Goal: Task Accomplishment & Management: Complete application form

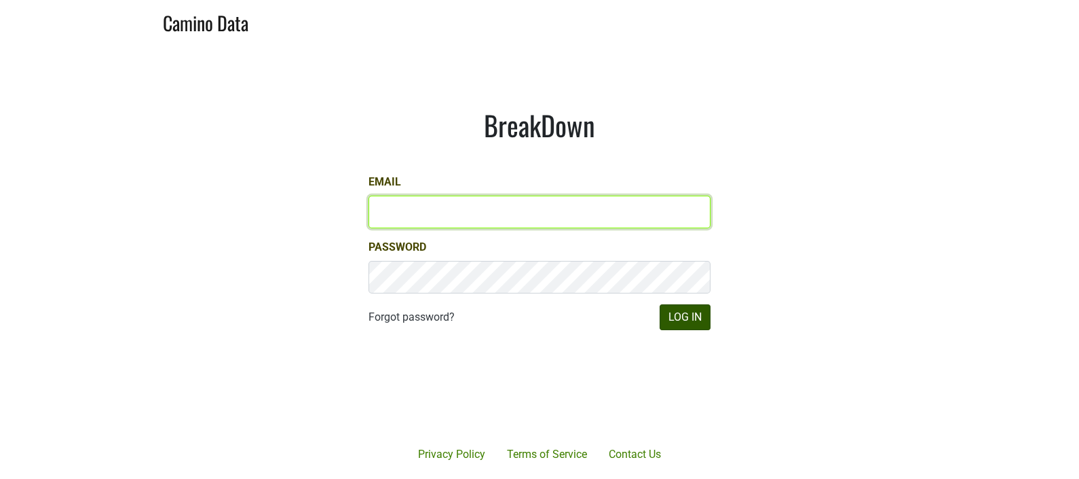
type input "drewstapp@jonata.com"
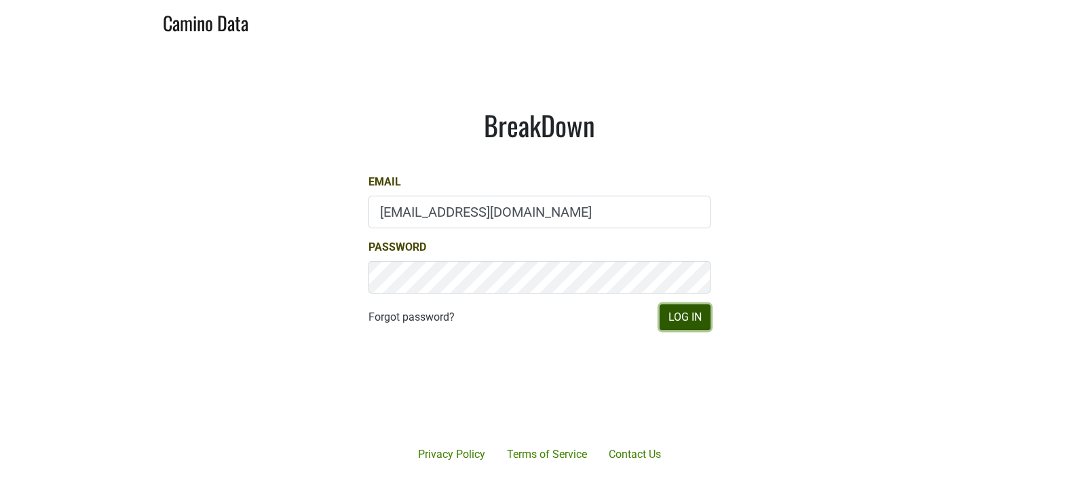
click at [684, 316] on button "Log In" at bounding box center [685, 317] width 51 height 26
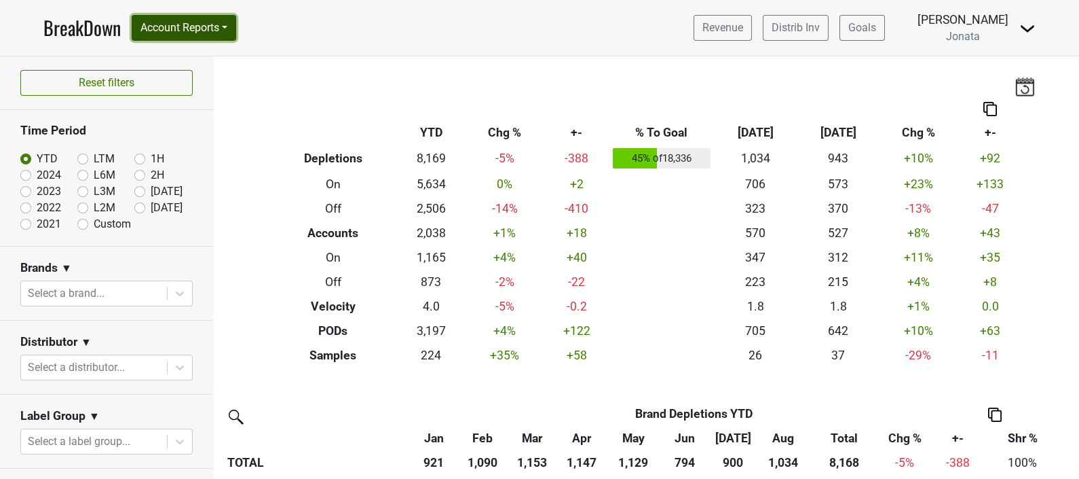
click at [222, 24] on button "Account Reports" at bounding box center [184, 28] width 105 height 26
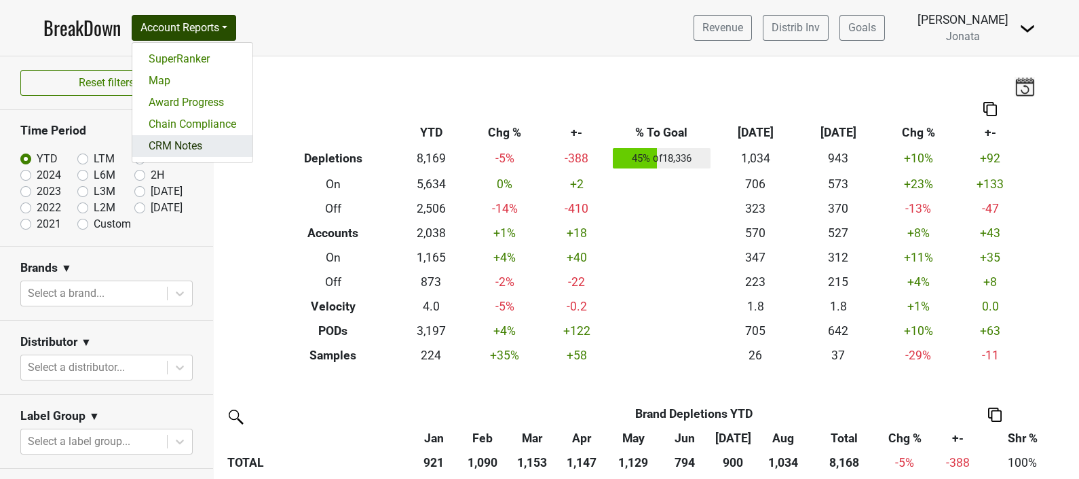
click at [189, 141] on link "CRM Notes" at bounding box center [192, 146] width 120 height 22
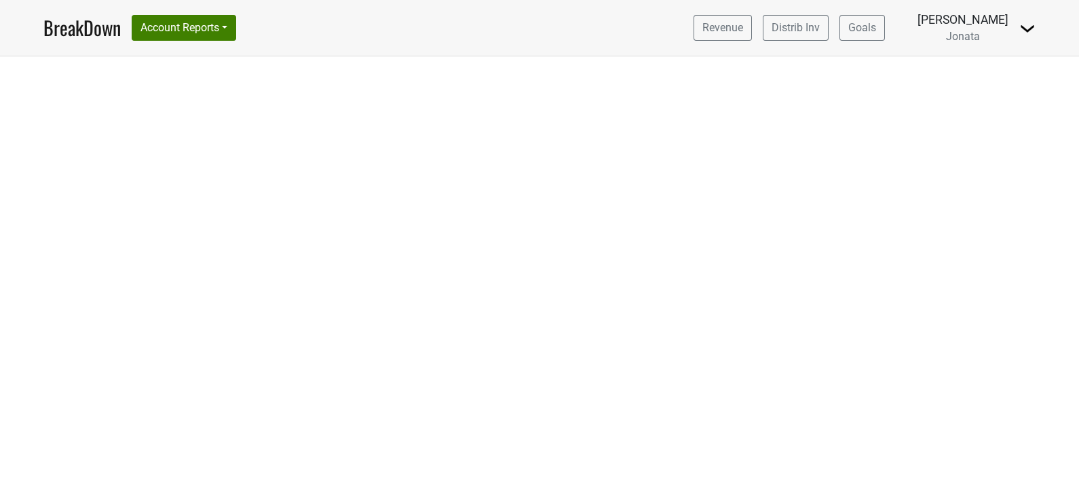
select select "CA"
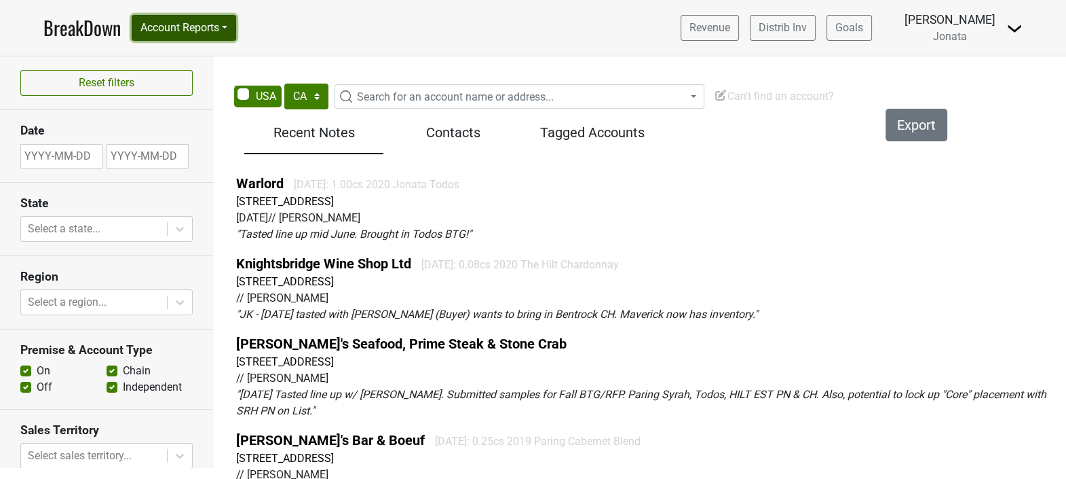
click at [224, 29] on button "Account Reports" at bounding box center [184, 28] width 105 height 26
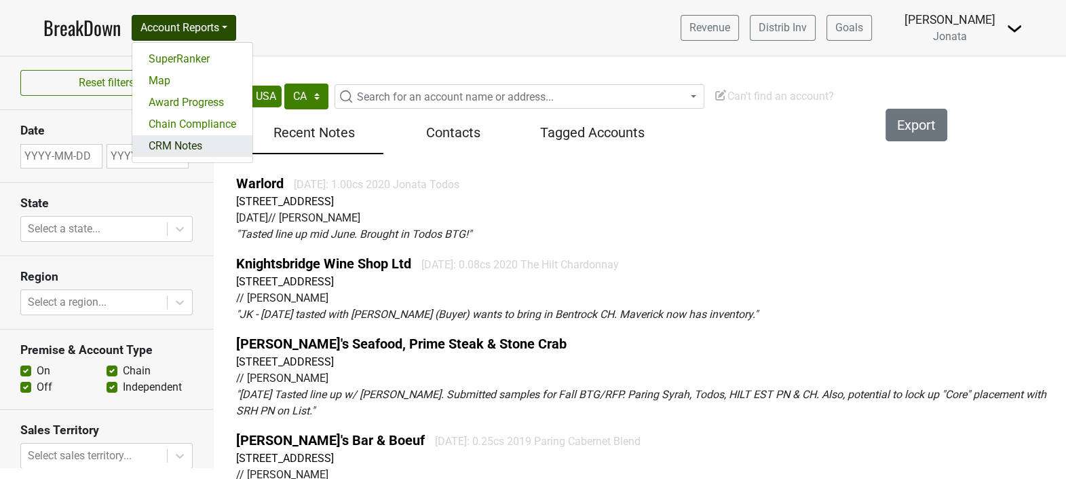
click at [208, 145] on link "CRM Notes" at bounding box center [192, 146] width 120 height 22
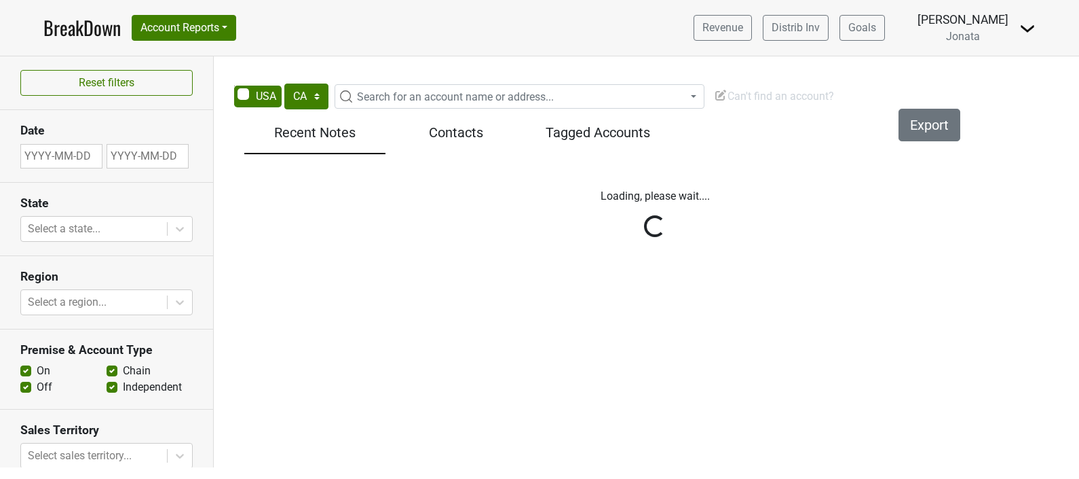
select select "CA"
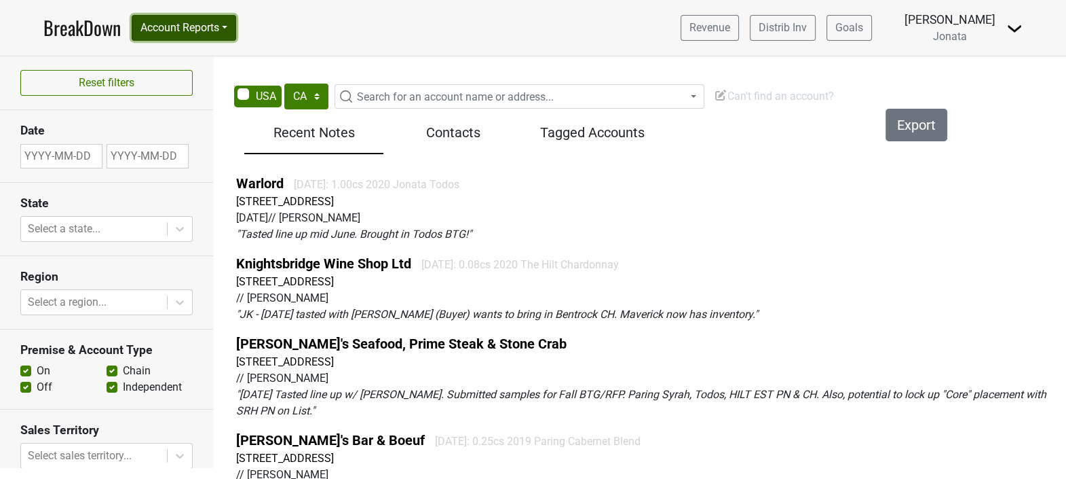
click at [236, 27] on button "Account Reports" at bounding box center [184, 28] width 105 height 26
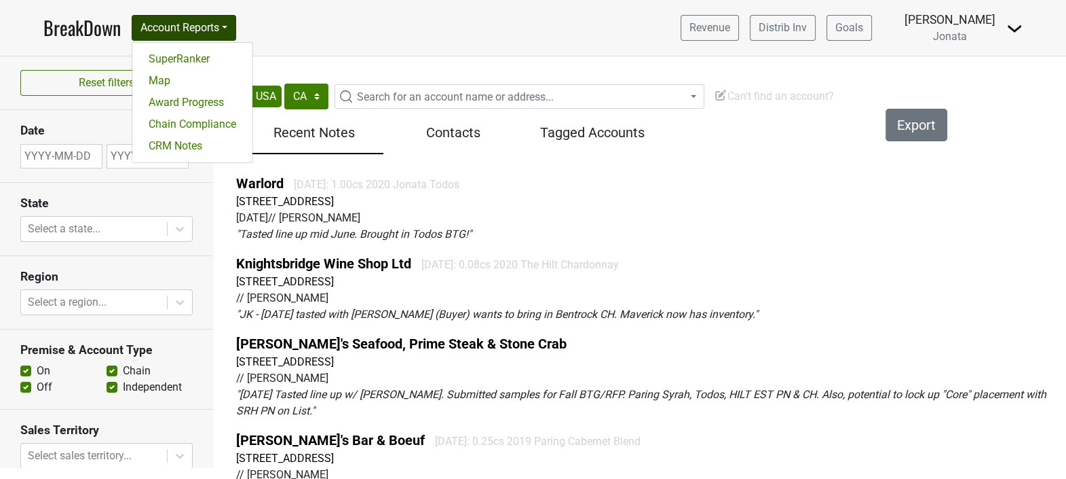
click at [1019, 26] on img at bounding box center [1015, 28] width 16 height 16
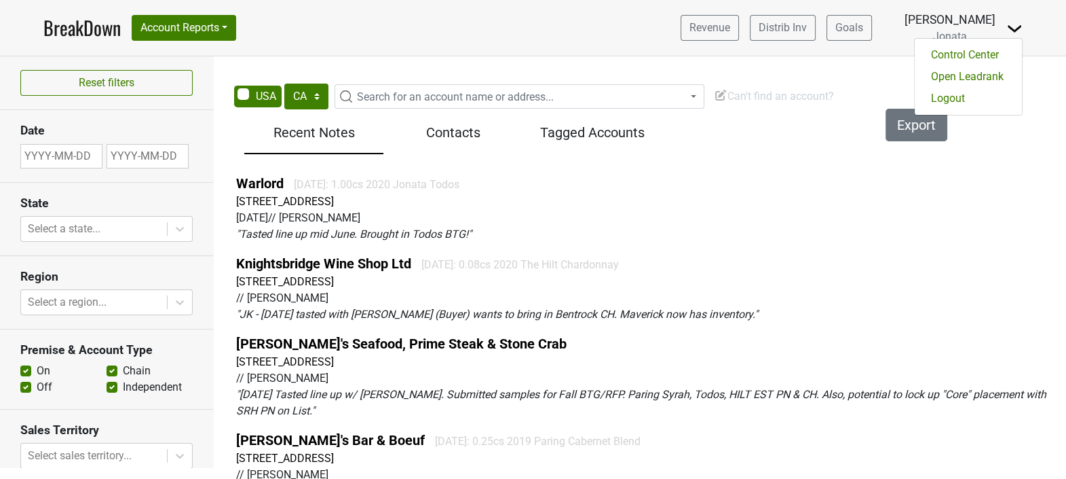
click at [1019, 26] on img at bounding box center [1015, 28] width 16 height 16
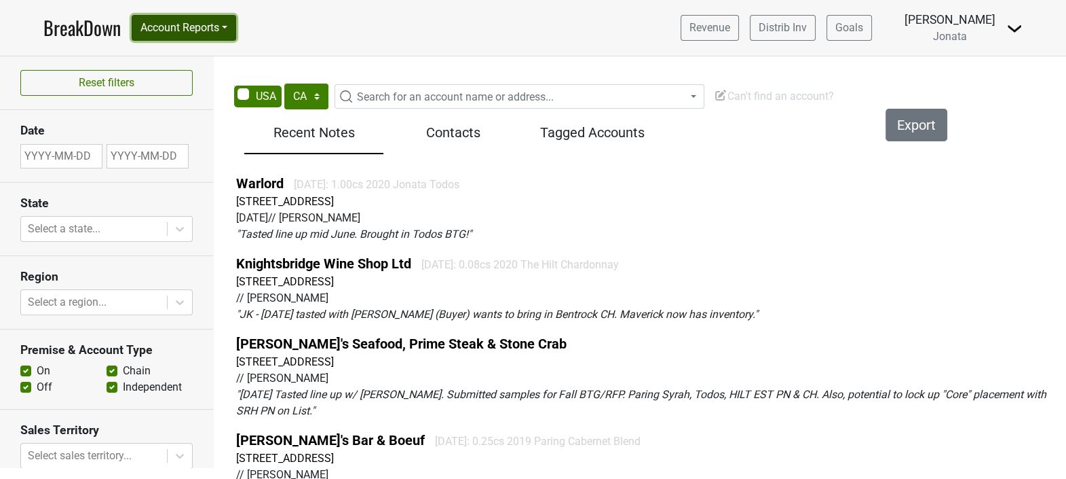
click at [228, 24] on button "Account Reports" at bounding box center [184, 28] width 105 height 26
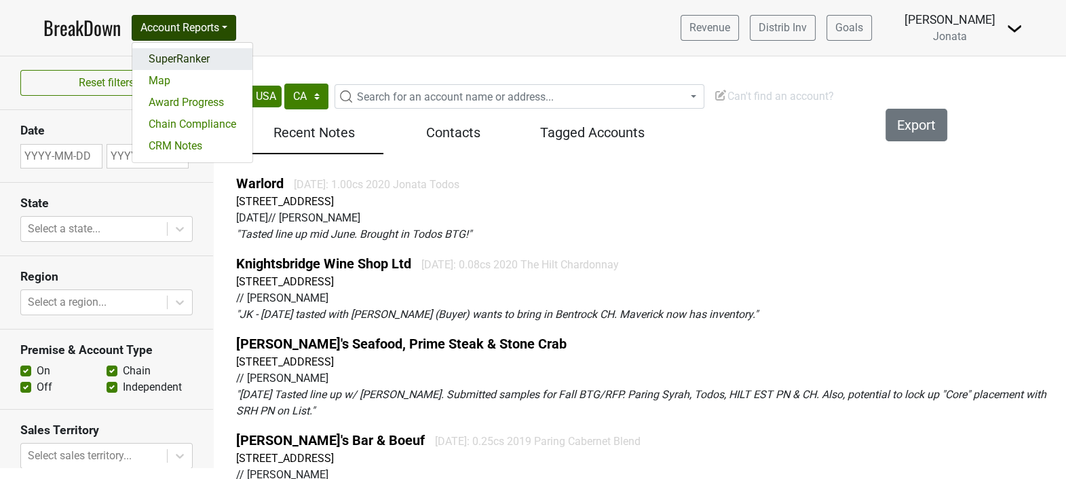
click at [211, 59] on link "SuperRanker" at bounding box center [192, 59] width 120 height 22
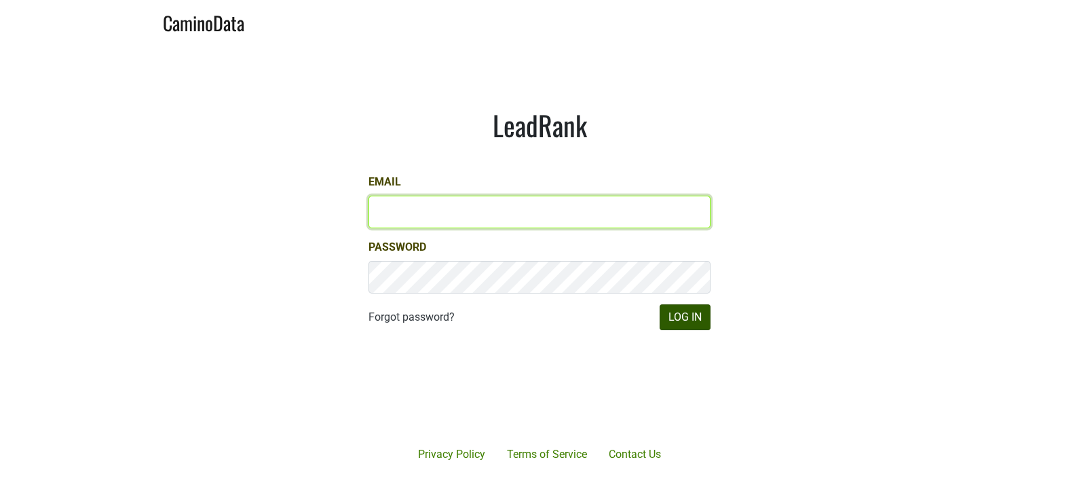
type input "[EMAIL_ADDRESS][DOMAIN_NAME]"
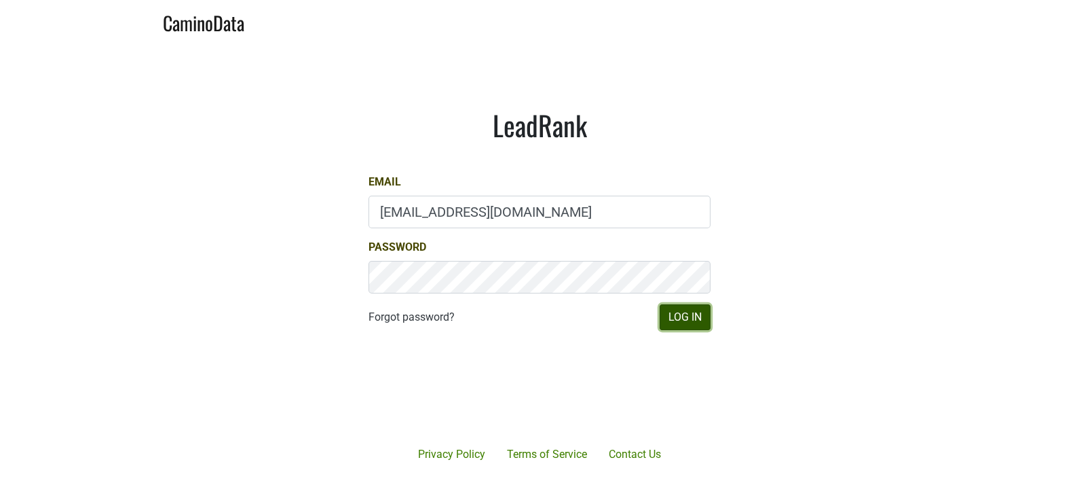
click at [689, 312] on button "Log In" at bounding box center [685, 317] width 51 height 26
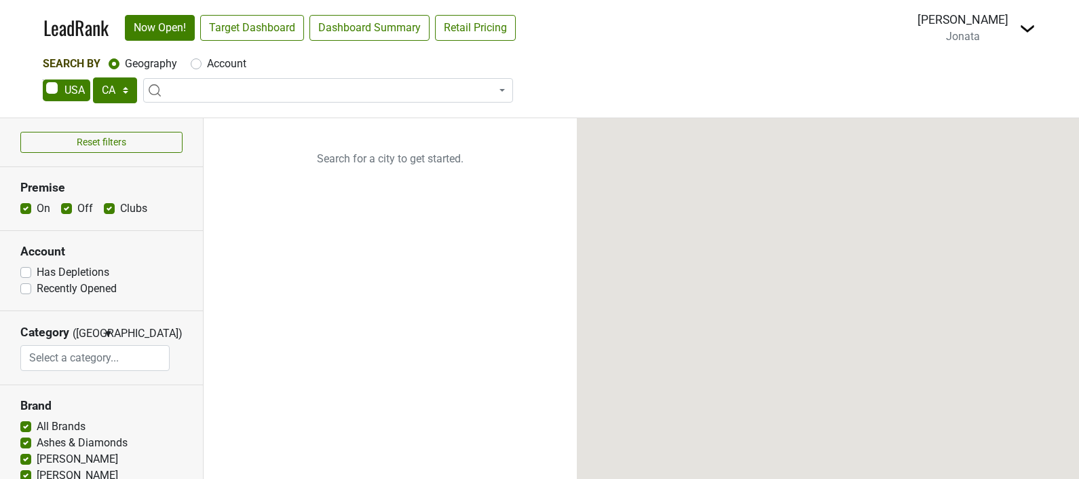
select select "CA"
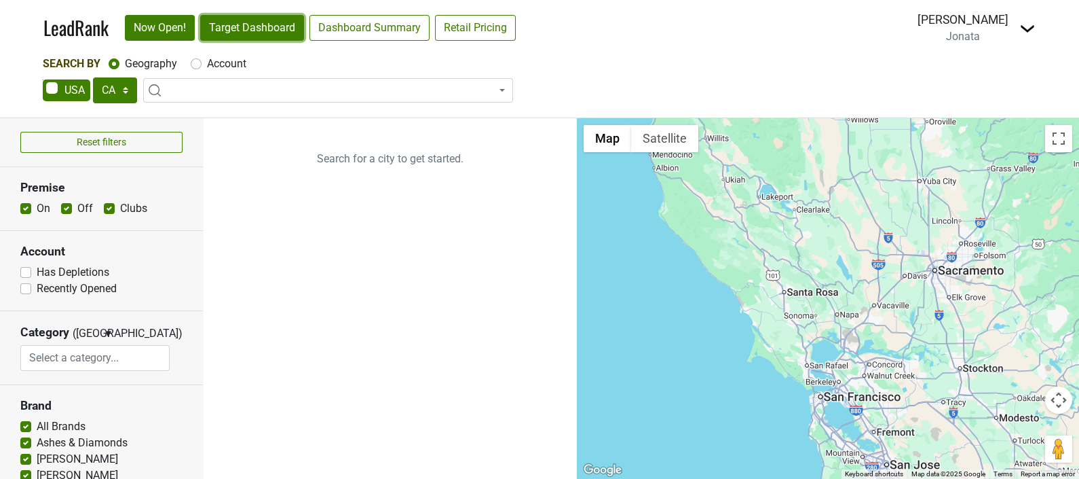
click at [256, 27] on link "Target Dashboard" at bounding box center [252, 28] width 104 height 26
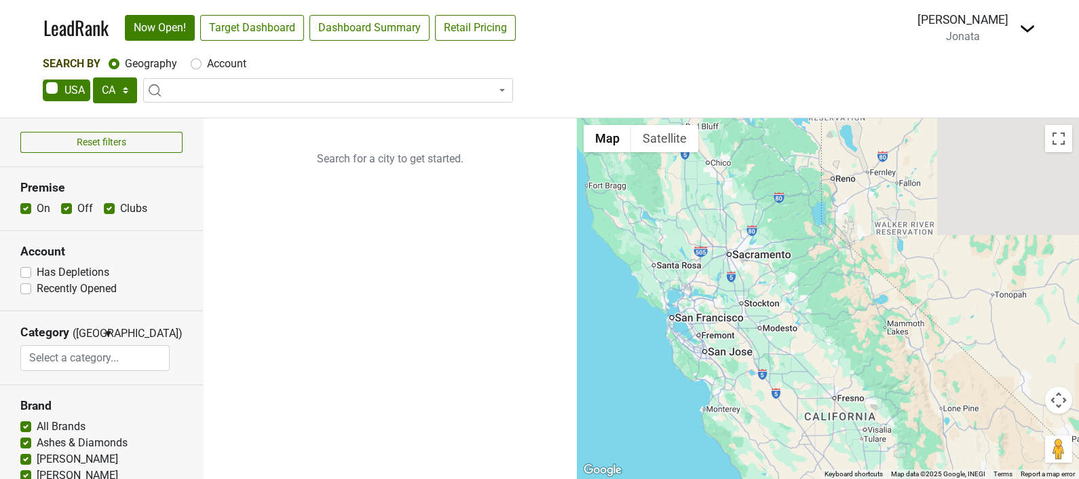
drag, startPoint x: 815, startPoint y: 266, endPoint x: 635, endPoint y: 268, distance: 179.9
click at [635, 268] on div at bounding box center [828, 298] width 502 height 360
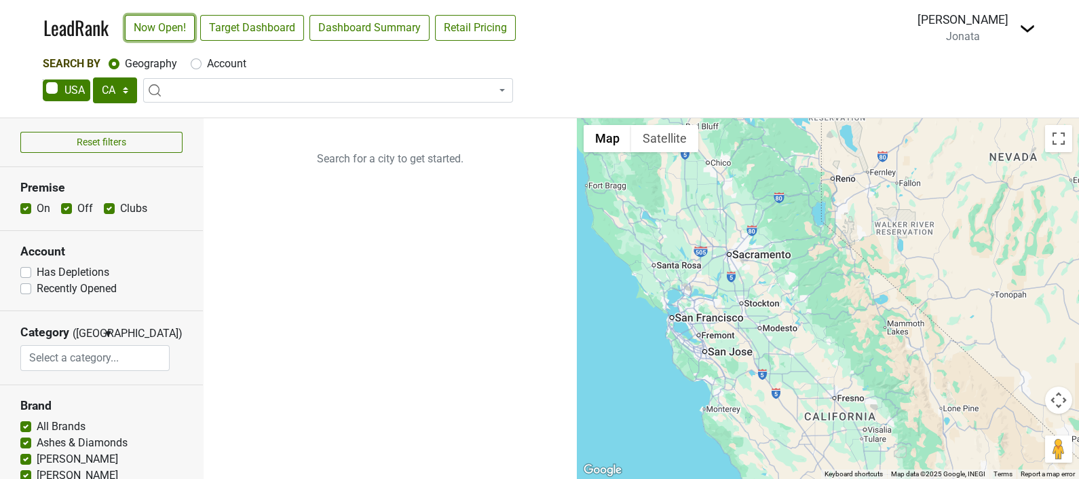
click at [156, 26] on link "Now Open!" at bounding box center [160, 28] width 70 height 26
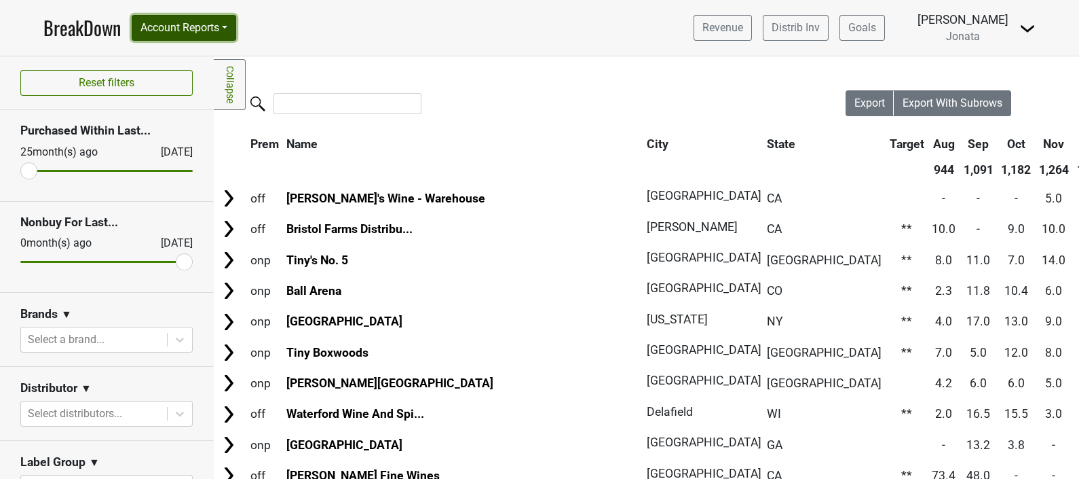
click at [230, 29] on button "Account Reports" at bounding box center [184, 28] width 105 height 26
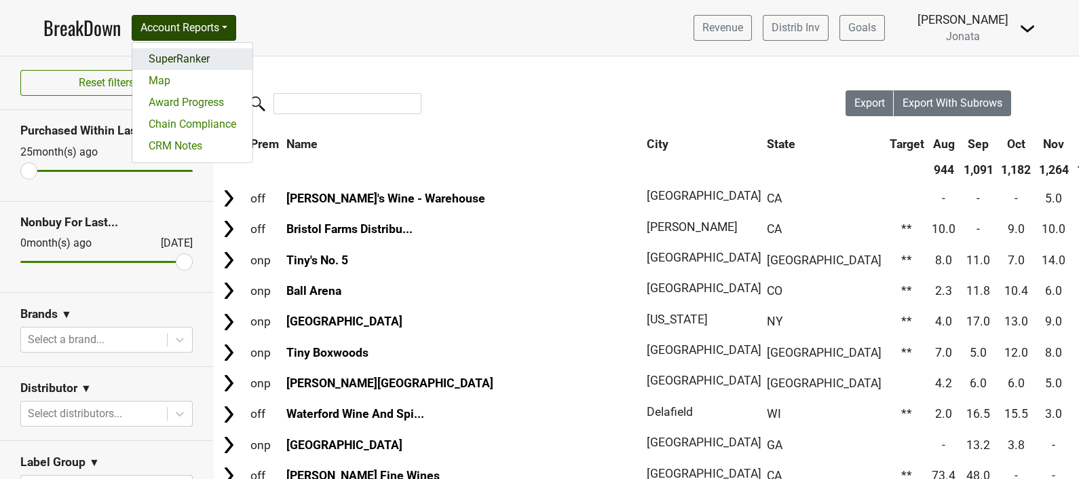
click at [191, 54] on link "SuperRanker" at bounding box center [192, 59] width 120 height 22
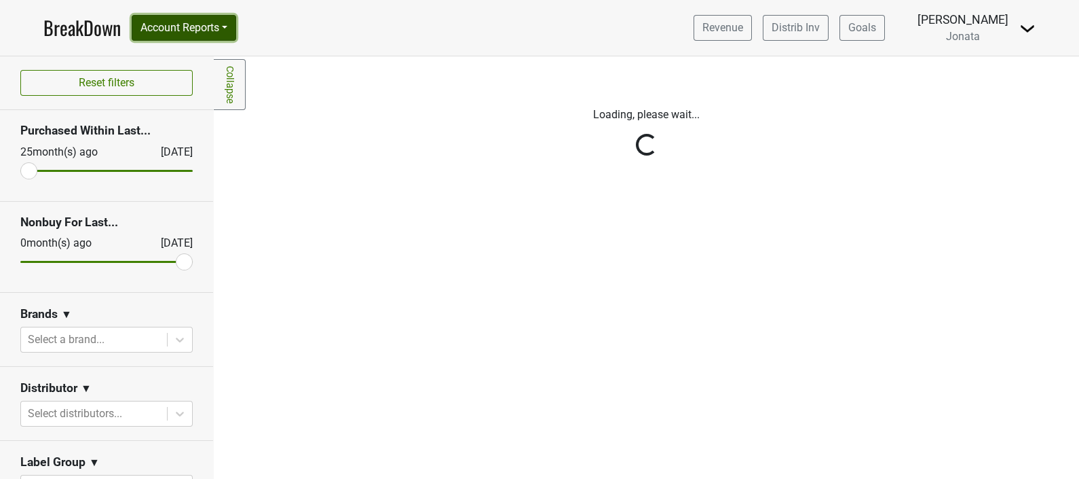
click at [233, 29] on button "Account Reports" at bounding box center [184, 28] width 105 height 26
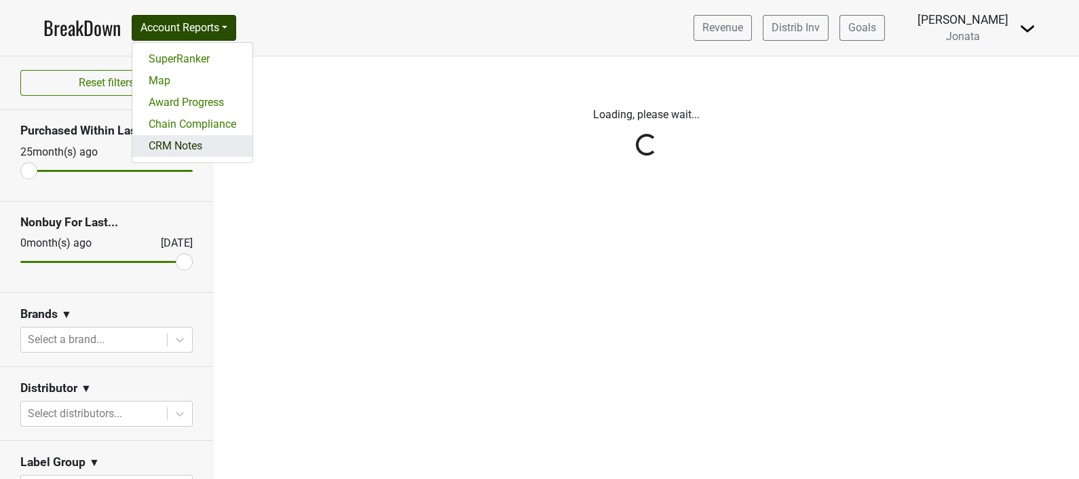
click at [203, 147] on link "CRM Notes" at bounding box center [192, 146] width 120 height 22
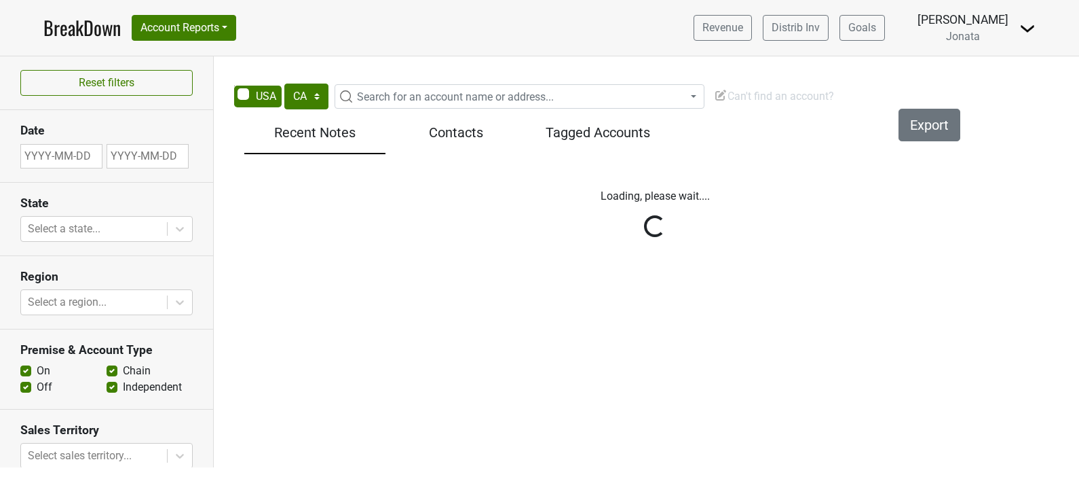
select select "CA"
click at [63, 32] on link "BreakDown" at bounding box center [81, 28] width 77 height 29
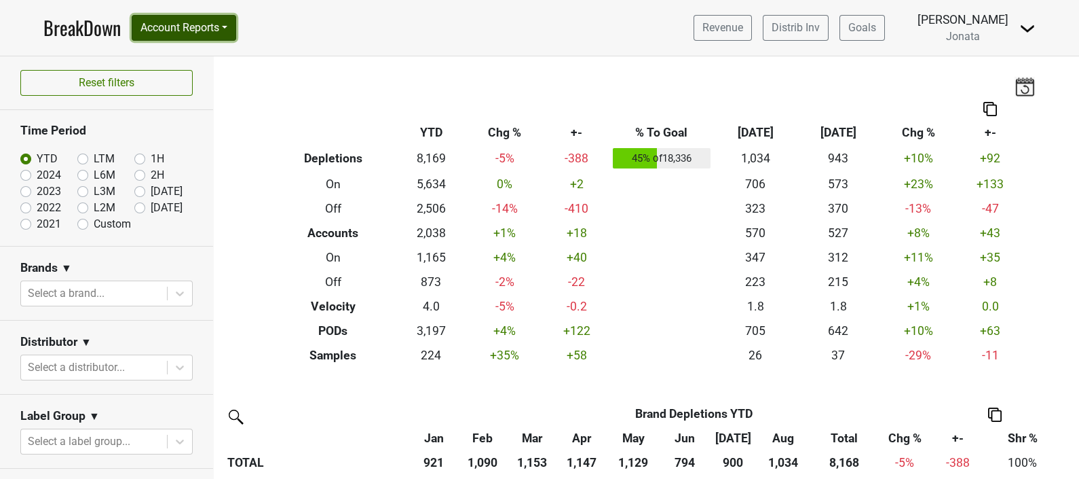
click at [233, 26] on button "Account Reports" at bounding box center [184, 28] width 105 height 26
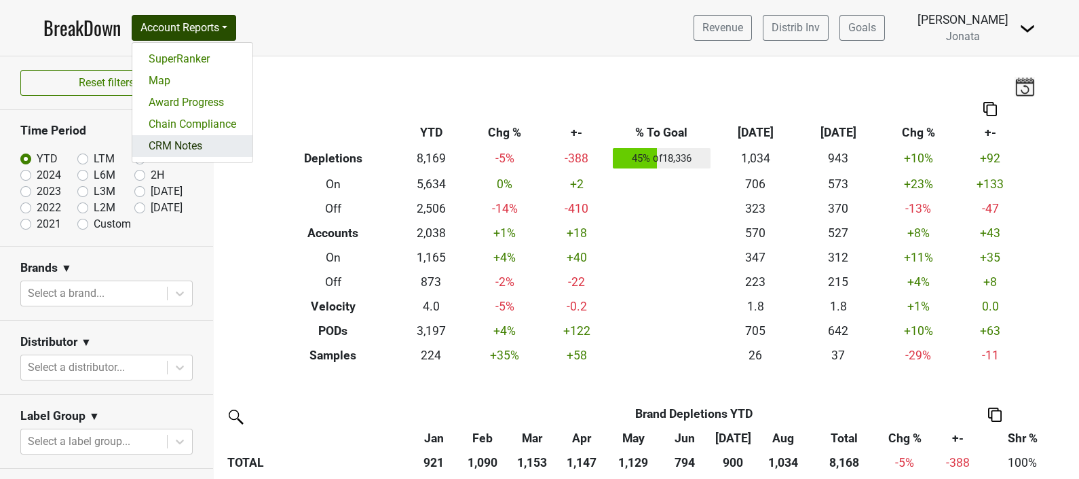
click at [190, 146] on link "CRM Notes" at bounding box center [192, 146] width 120 height 22
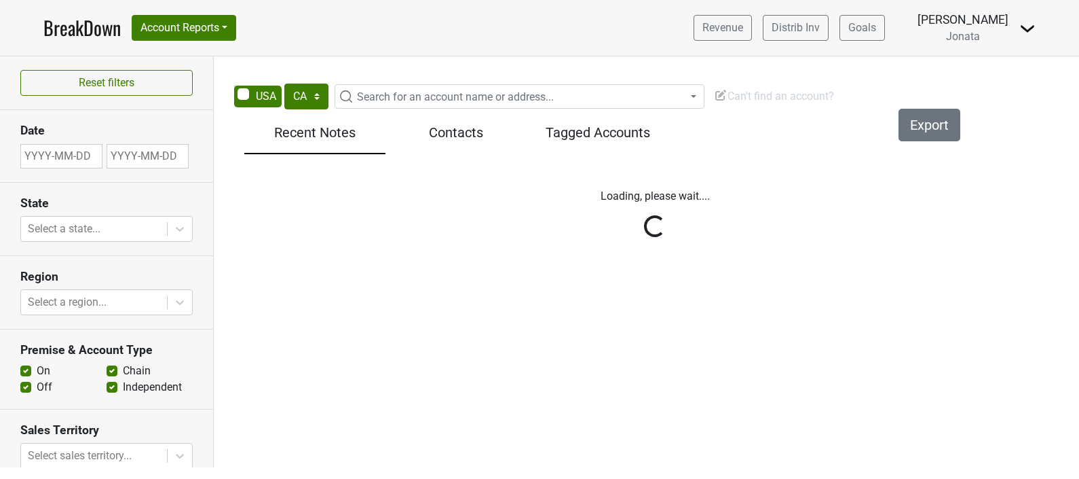
select select "CA"
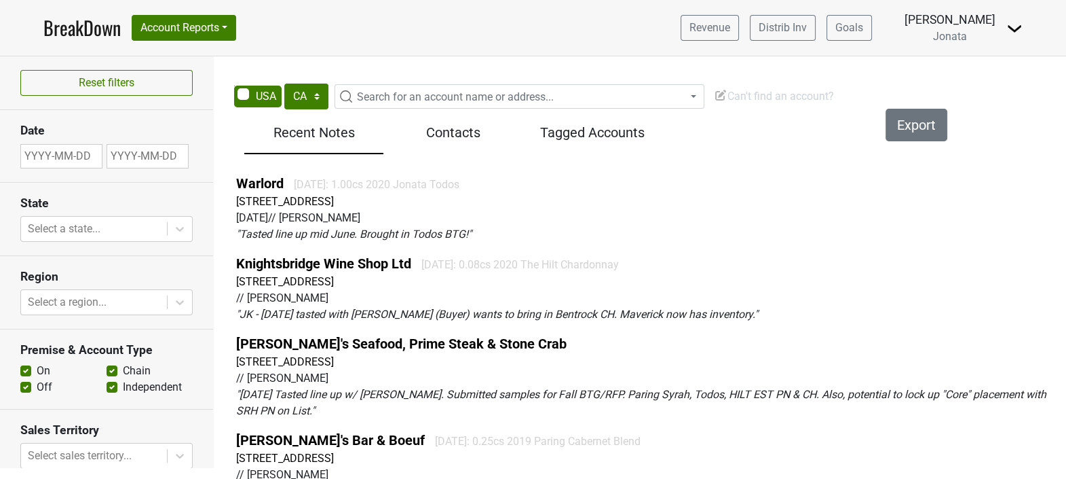
click at [443, 131] on h5 "Contacts" at bounding box center [453, 132] width 126 height 16
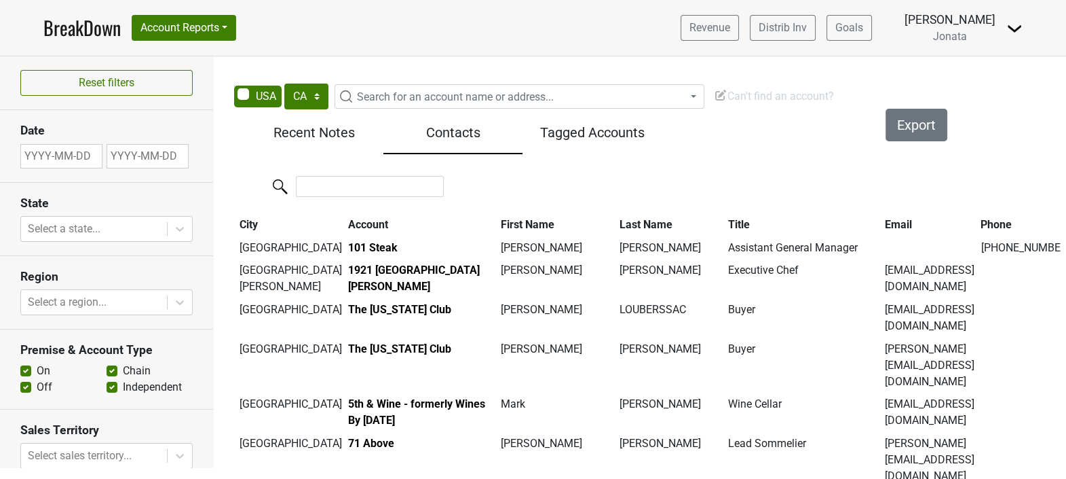
click at [563, 132] on h5 "Tagged Accounts" at bounding box center [592, 132] width 126 height 16
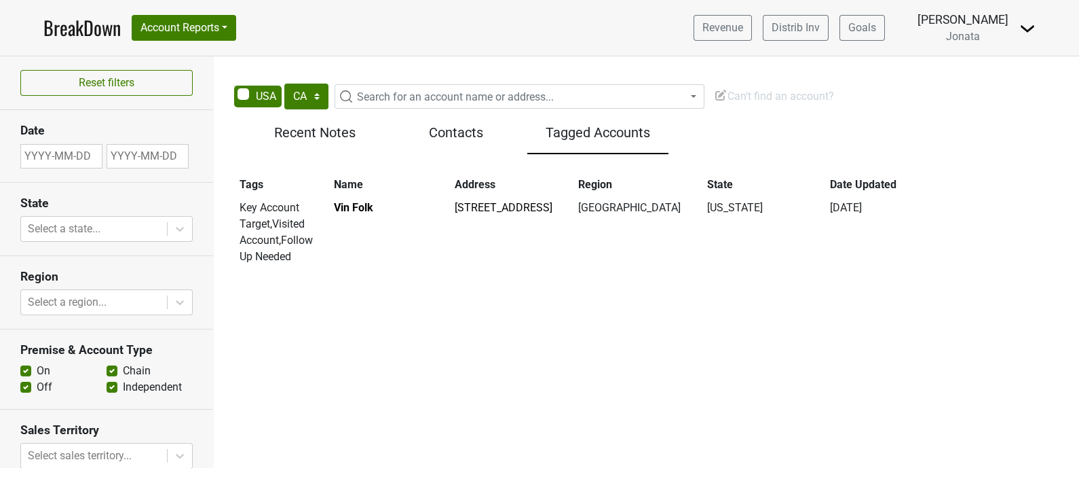
click at [464, 124] on h5 "Contacts" at bounding box center [456, 132] width 128 height 16
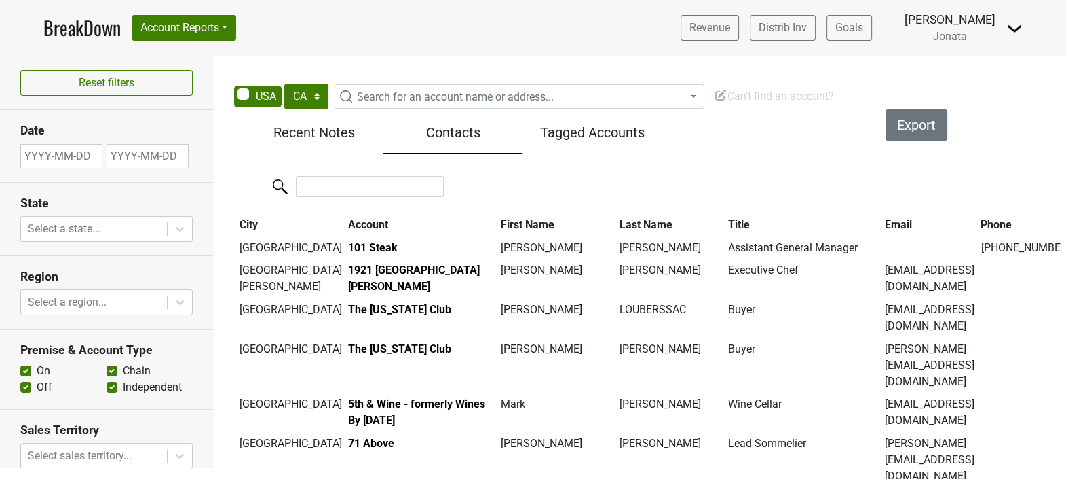
click at [312, 128] on h5 "Recent Notes" at bounding box center [314, 132] width 126 height 16
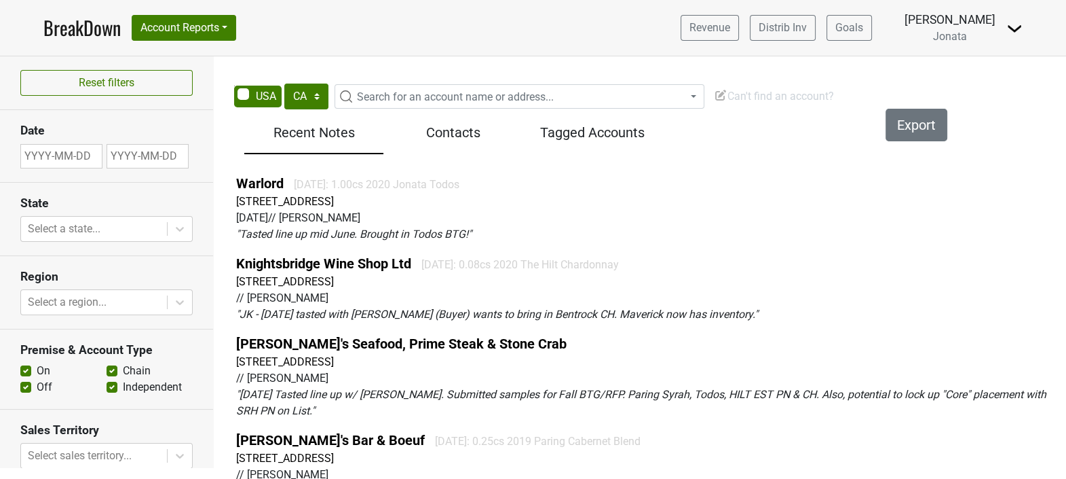
click at [455, 140] on h5 "Contacts" at bounding box center [453, 132] width 126 height 16
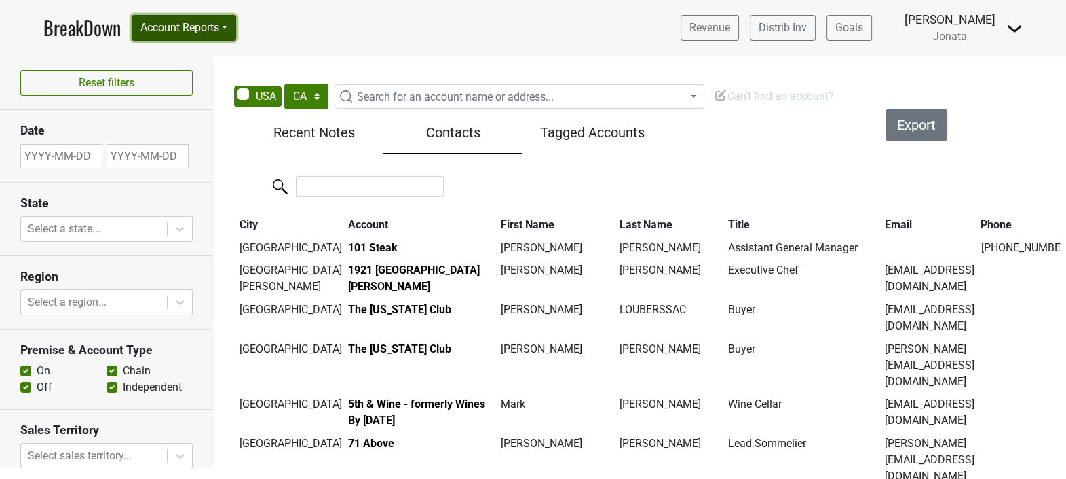
click at [231, 29] on button "Account Reports" at bounding box center [184, 28] width 105 height 26
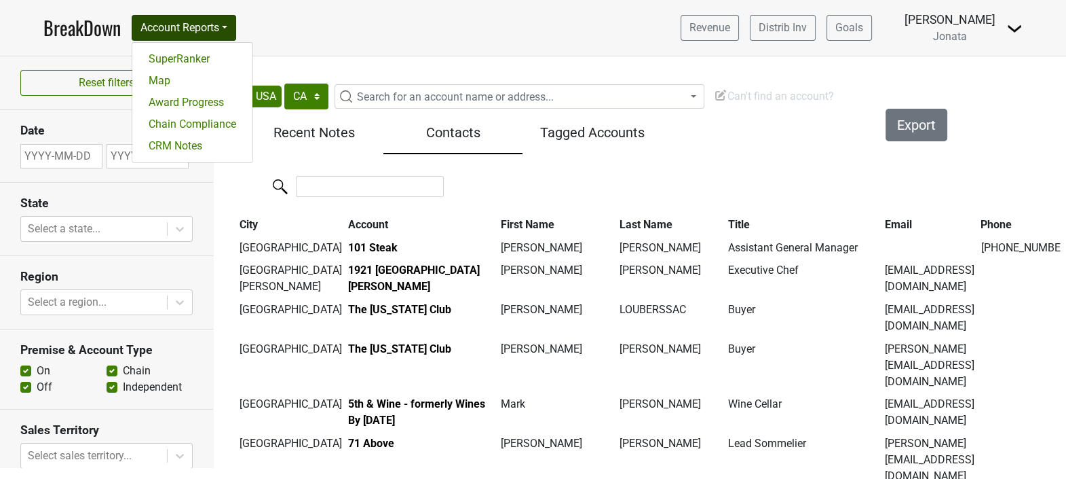
click at [660, 151] on div "Tagged Accounts" at bounding box center [592, 135] width 139 height 37
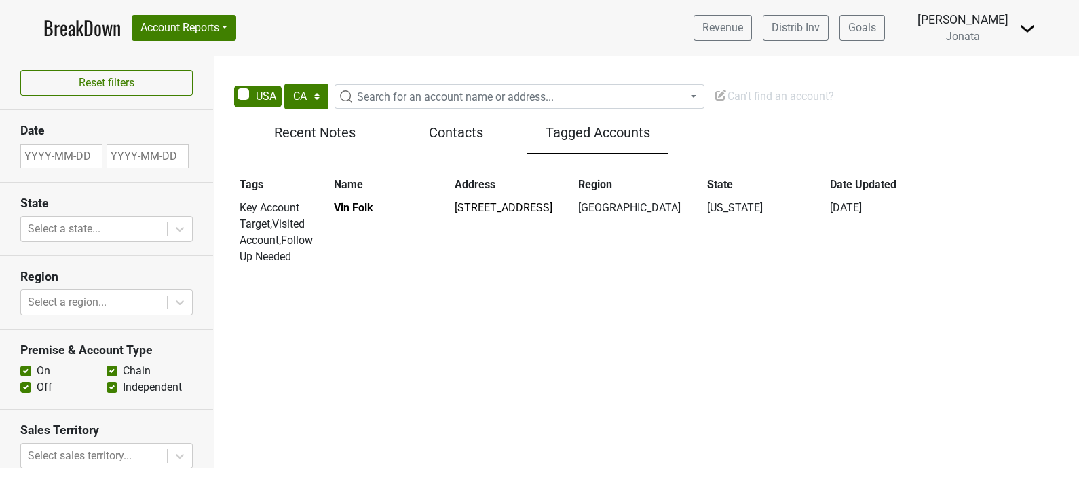
click at [320, 132] on h5 "Recent Notes" at bounding box center [315, 132] width 128 height 16
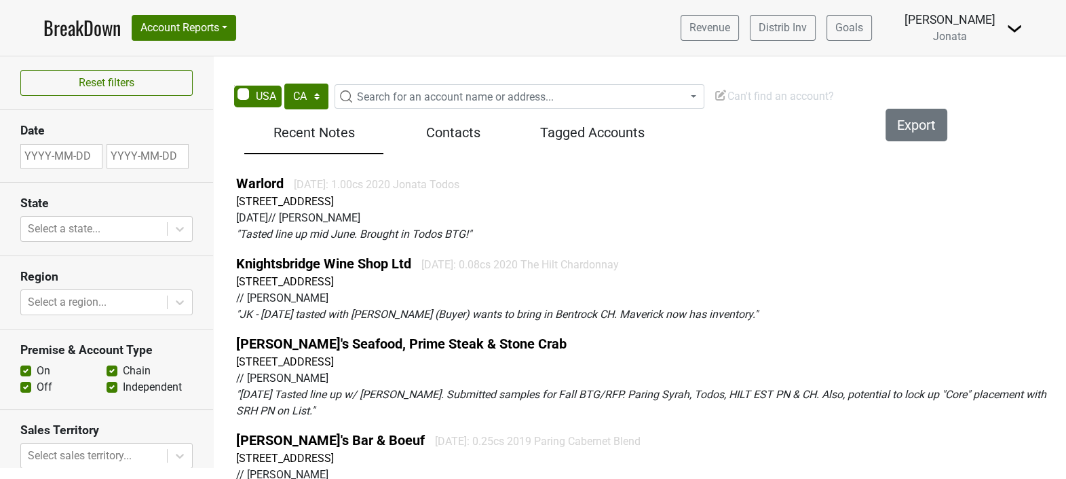
click at [455, 131] on h5 "Contacts" at bounding box center [453, 132] width 126 height 16
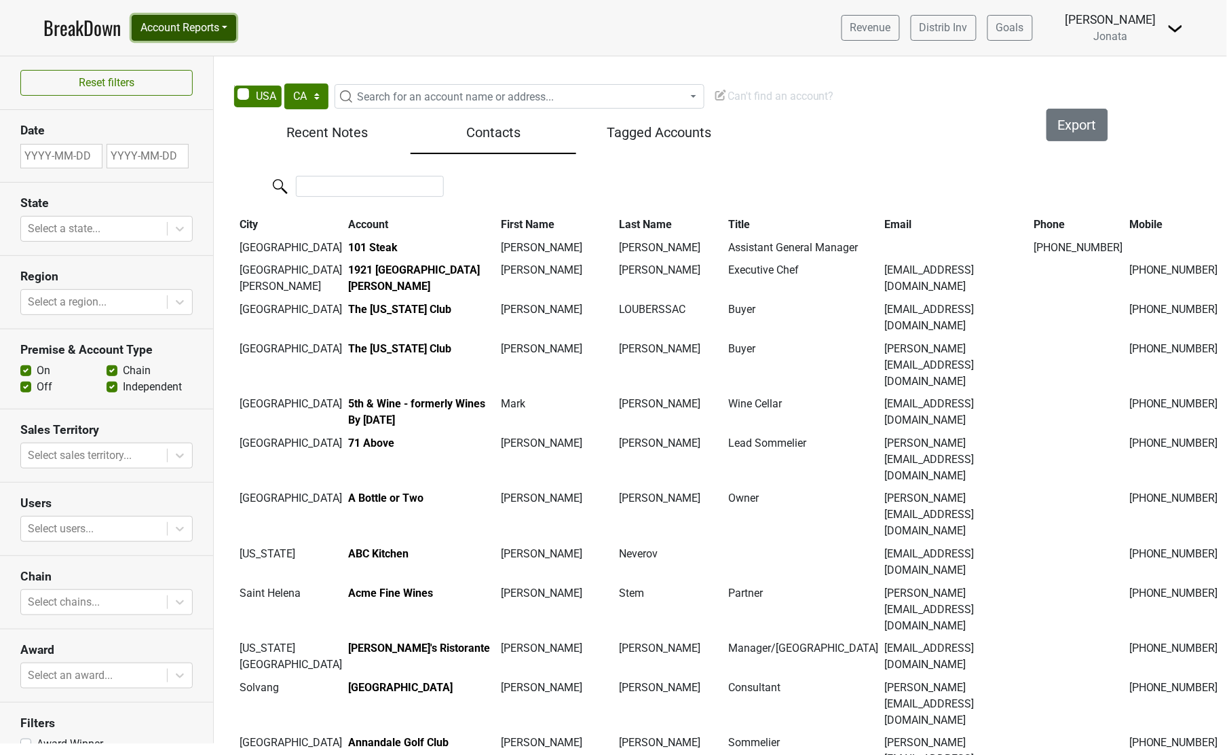
click at [233, 20] on button "Account Reports" at bounding box center [184, 28] width 105 height 26
click at [194, 148] on link "CRM Notes" at bounding box center [192, 146] width 120 height 22
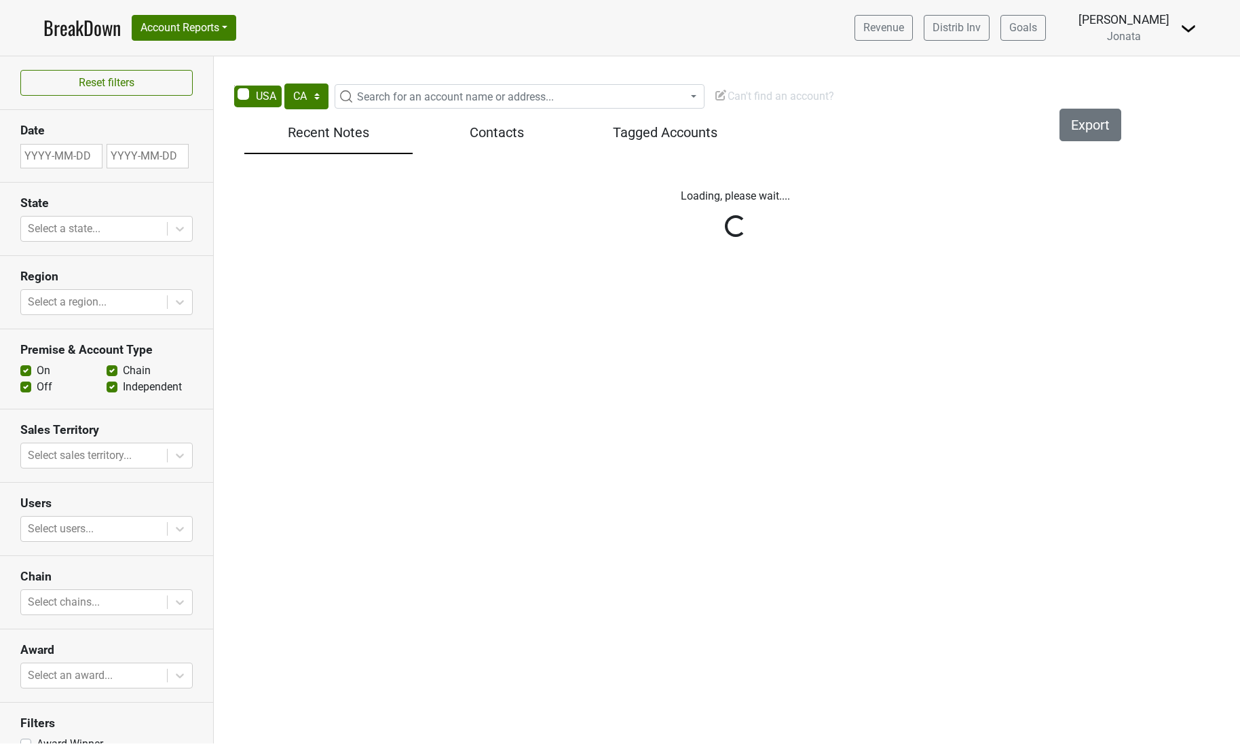
select select "CA"
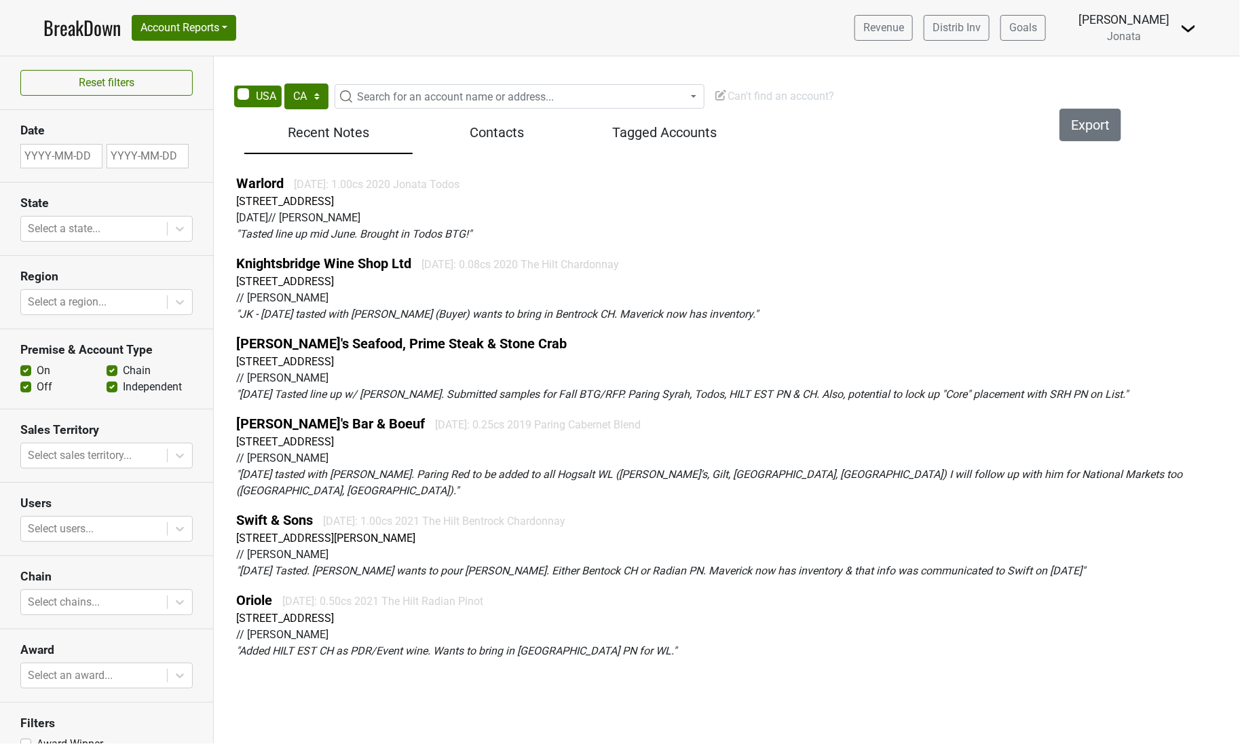
click at [652, 133] on h5 "Tagged Accounts" at bounding box center [665, 132] width 155 height 16
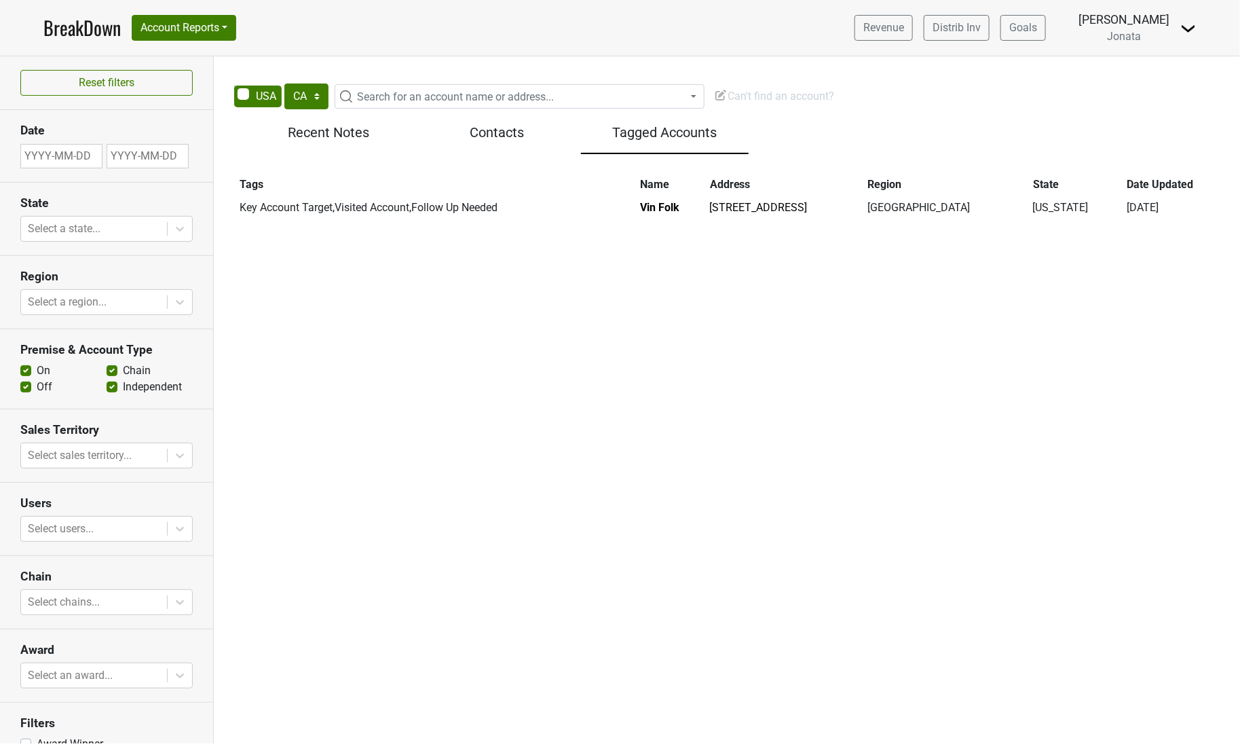
click at [788, 93] on span "Can't find an account?" at bounding box center [774, 96] width 120 height 13
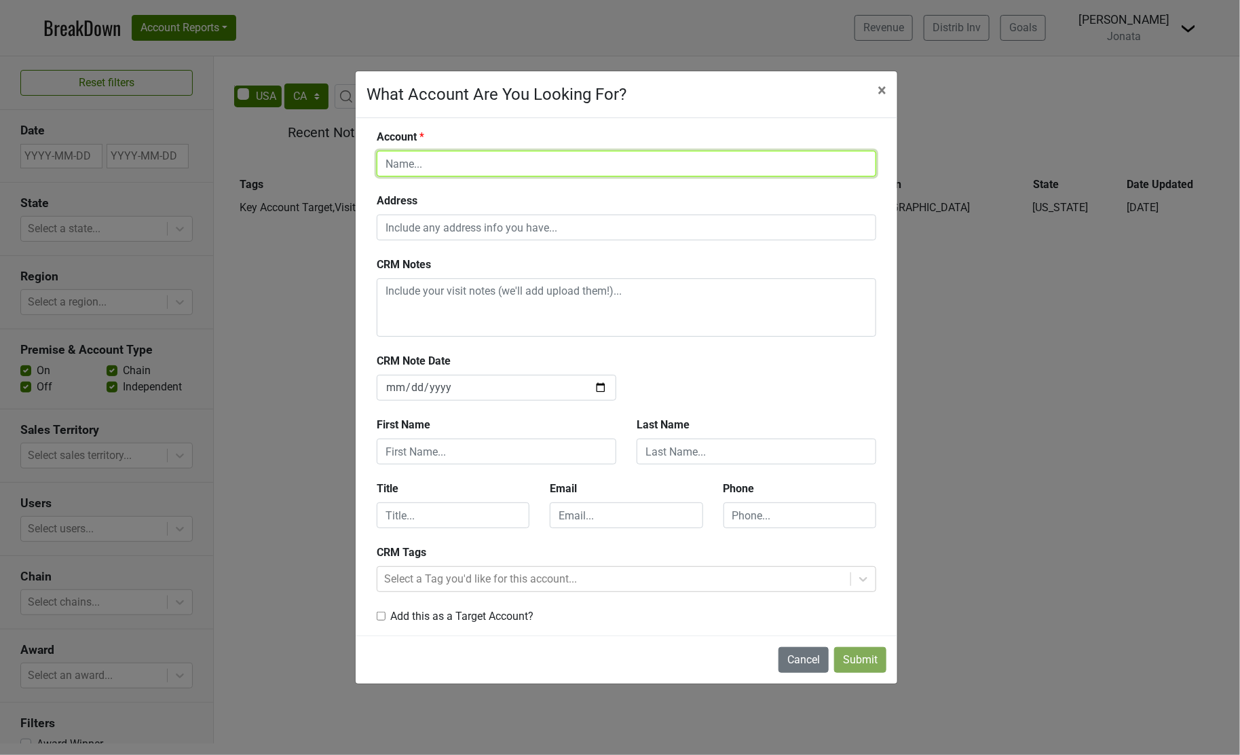
click at [432, 164] on input "text" at bounding box center [627, 164] width 500 height 26
click at [884, 90] on span "×" at bounding box center [882, 90] width 9 height 19
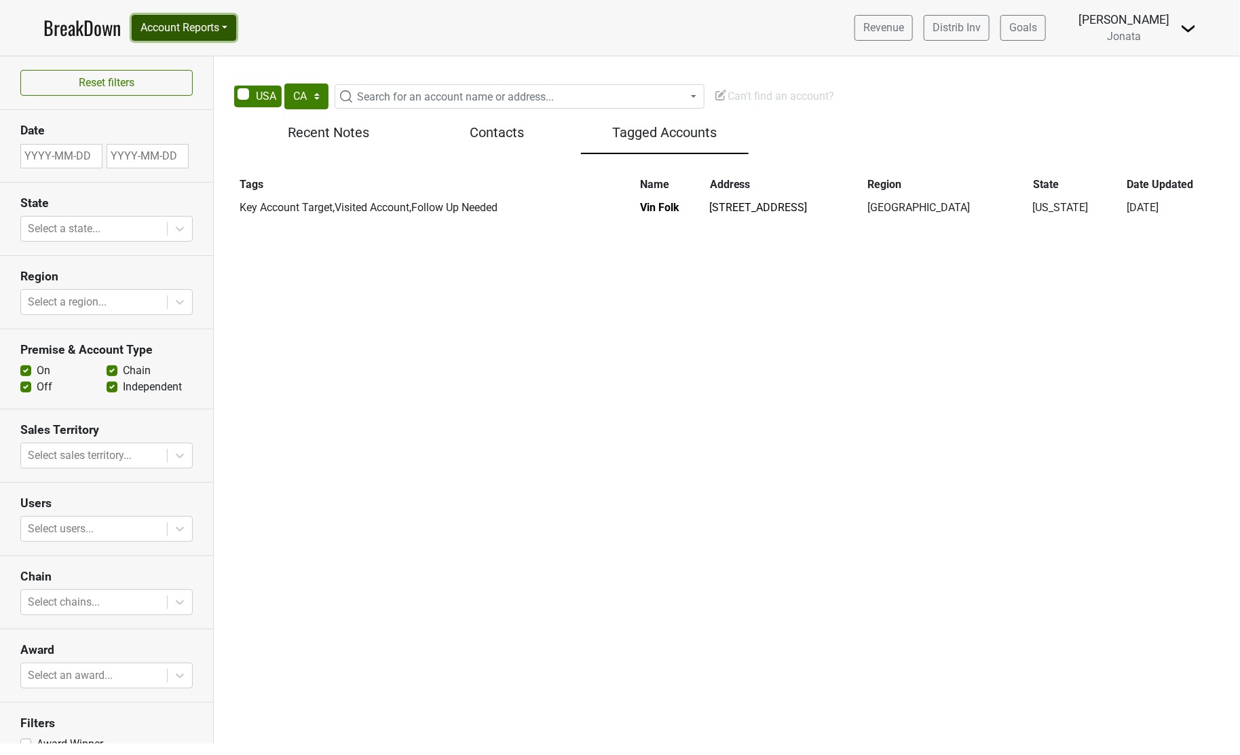
click at [228, 28] on button "Account Reports" at bounding box center [184, 28] width 105 height 26
click at [783, 92] on span "Can't find an account?" at bounding box center [774, 96] width 120 height 13
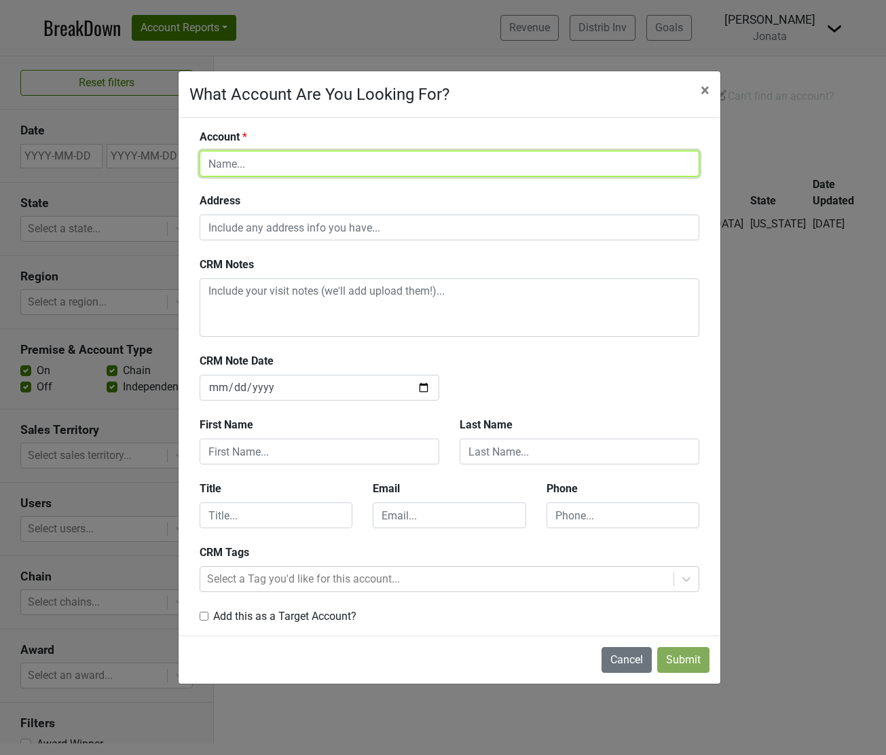
click at [284, 160] on input "text" at bounding box center [450, 164] width 500 height 26
type input "Montage Deer Valley"
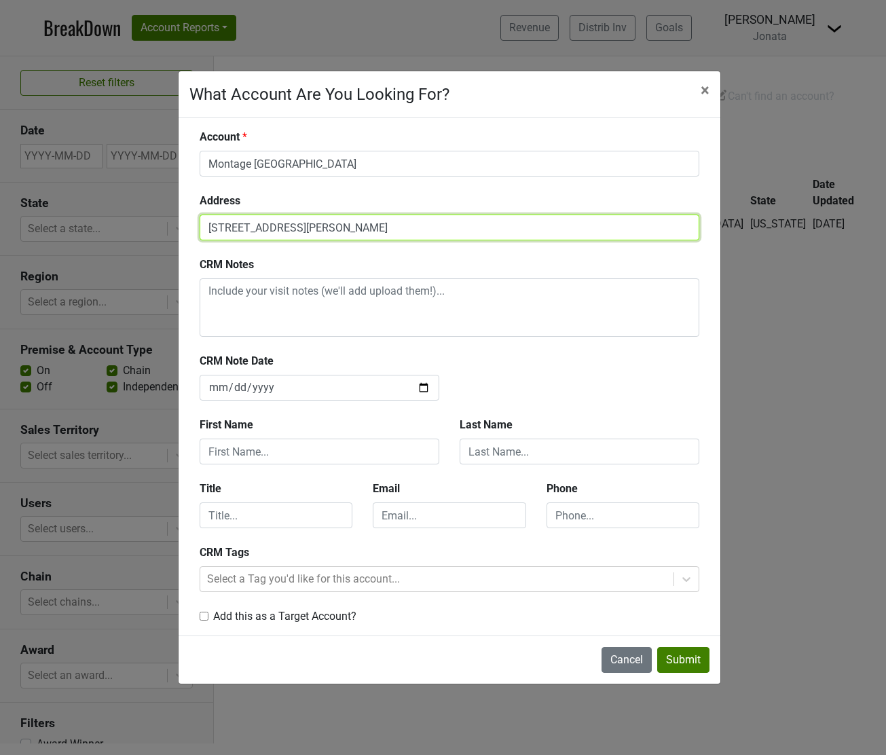
type input "9100 Marsac Ave"
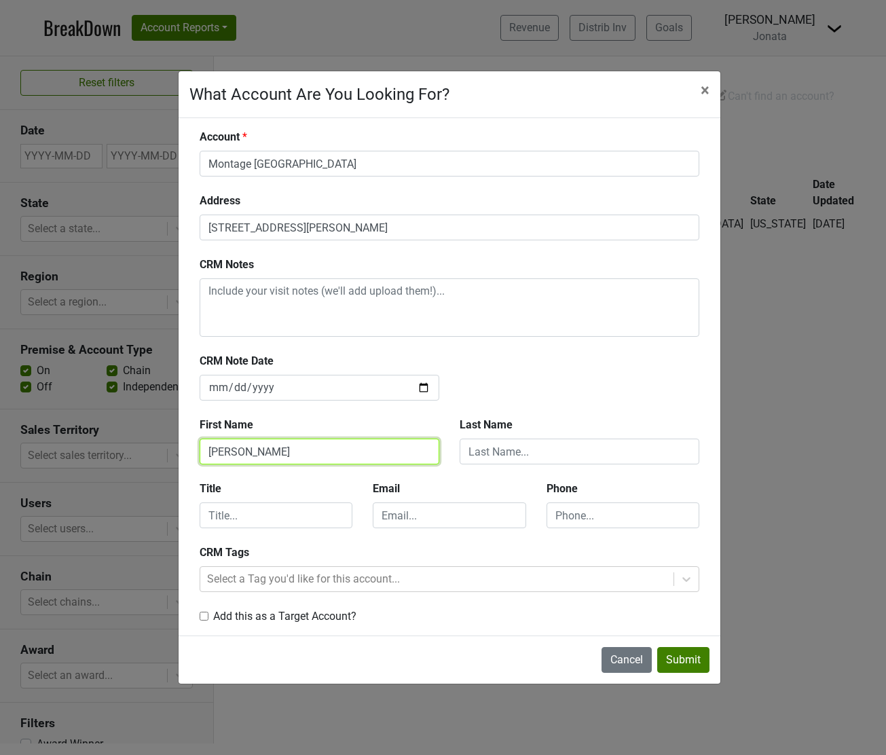
type input "[PERSON_NAME]"
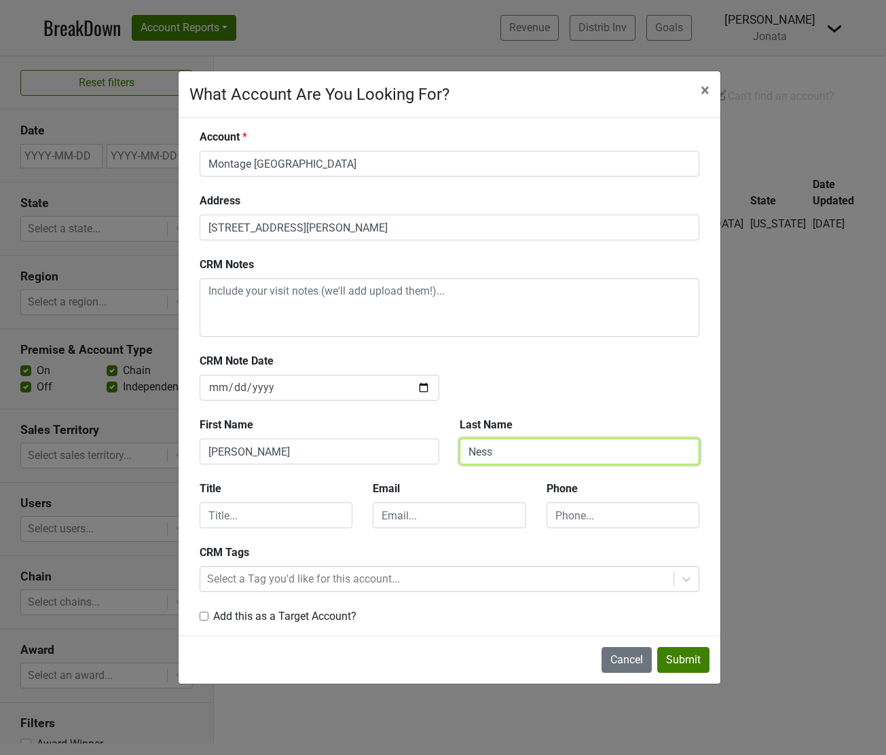
type input "Ness"
type input "Sommelier"
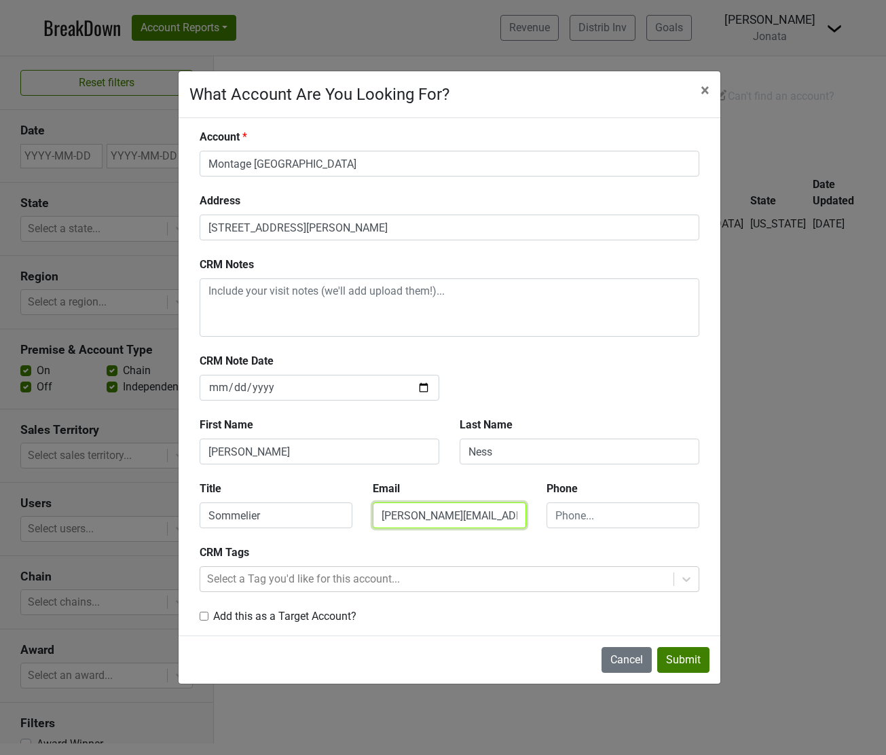
type input "paul.ness@montage.com"
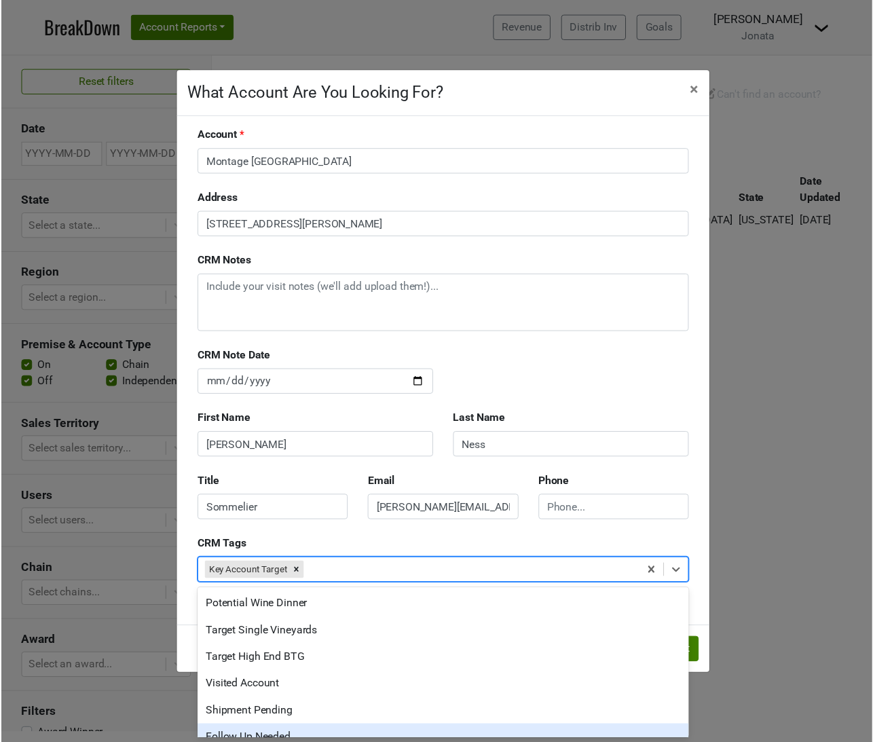
scroll to position [16, 0]
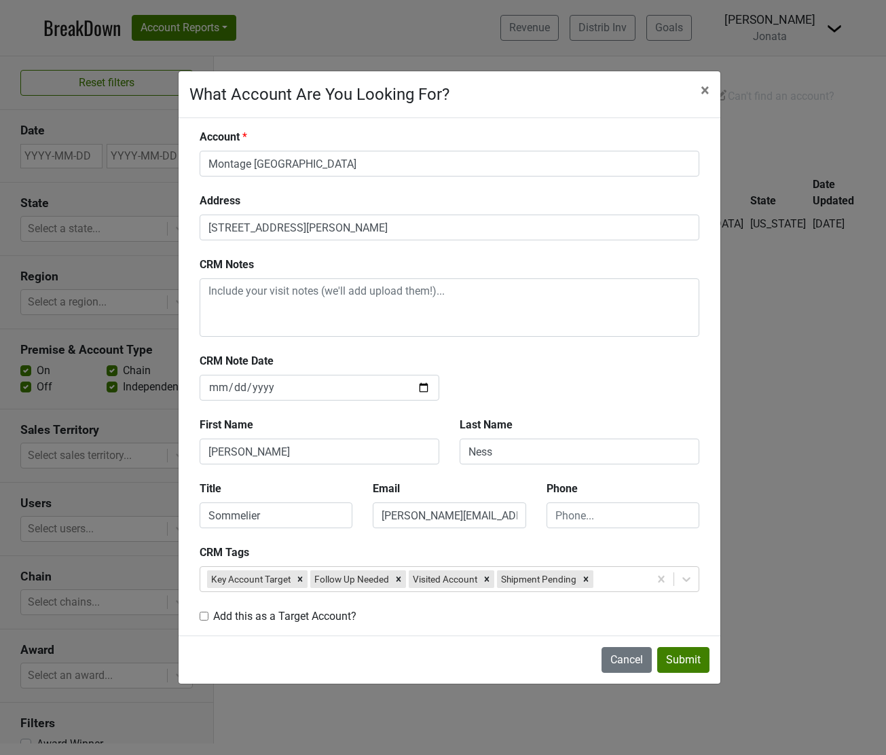
click at [206, 612] on input "checkbox" at bounding box center [204, 616] width 9 height 9
checkbox input "true"
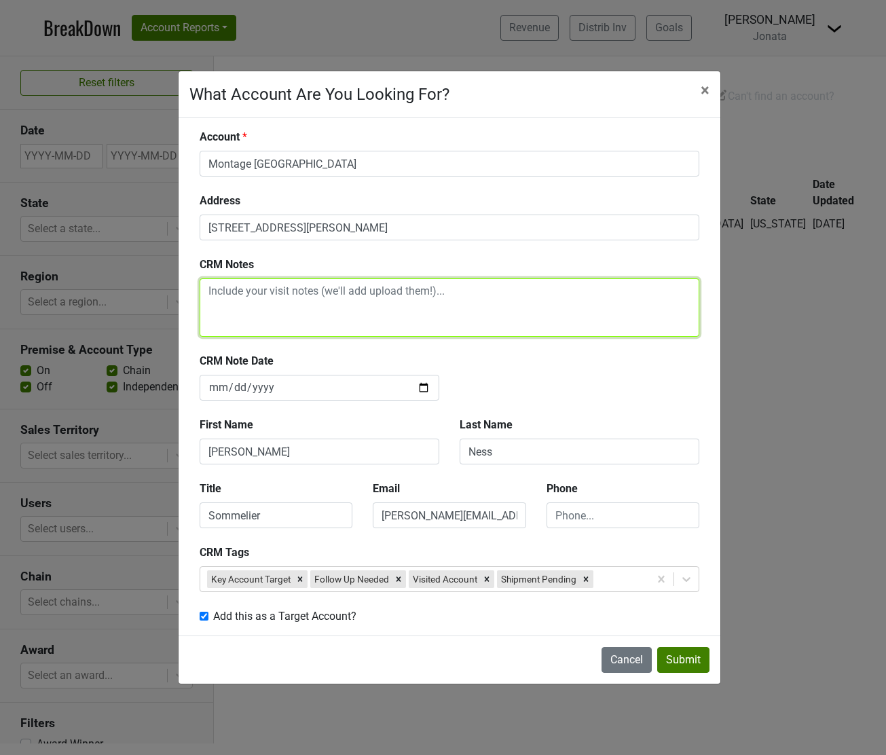
click at [291, 294] on textarea at bounding box center [450, 307] width 500 height 58
type textarea "Joined for lunch at Grand Hyatt Deer Valley"
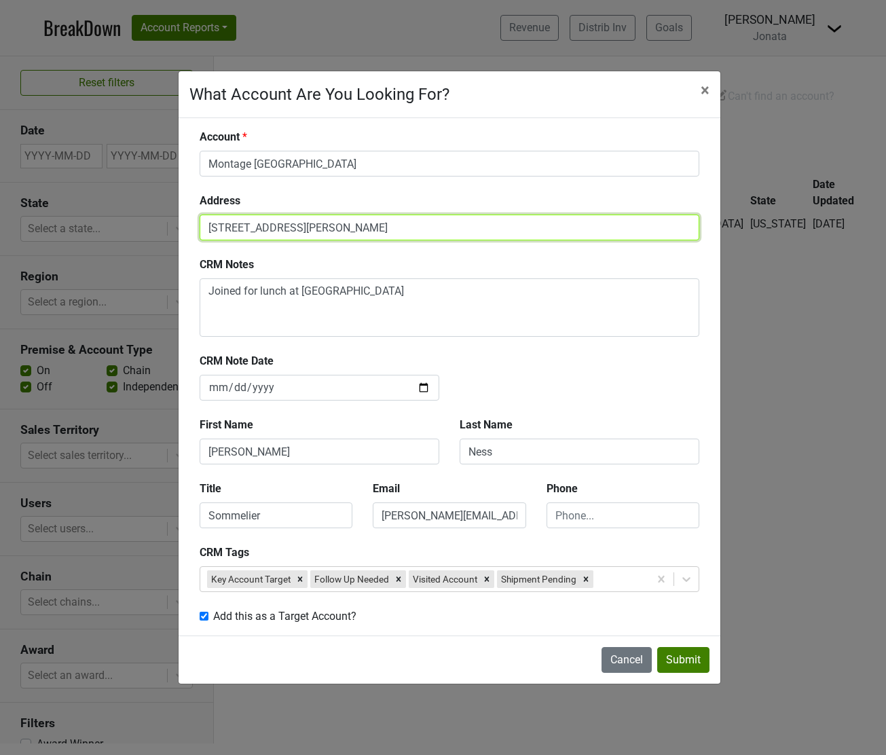
click at [333, 227] on input "9100 Marsac Ave" at bounding box center [450, 227] width 500 height 26
type input "9100 Marsac Ave., Park City, UT 84060"
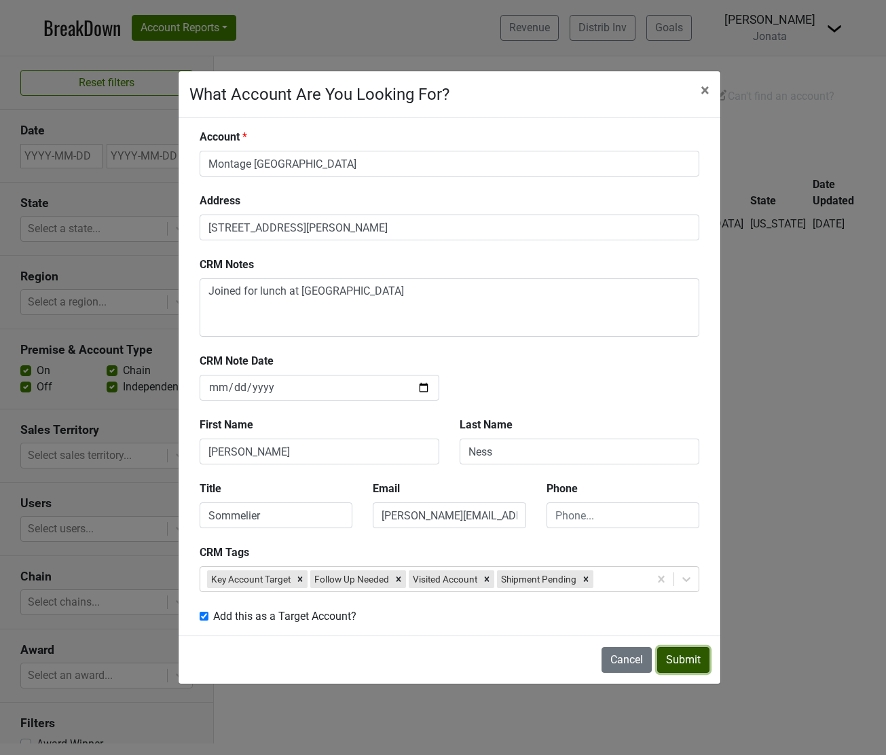
click at [692, 663] on button "Submit" at bounding box center [683, 660] width 52 height 26
checkbox input "false"
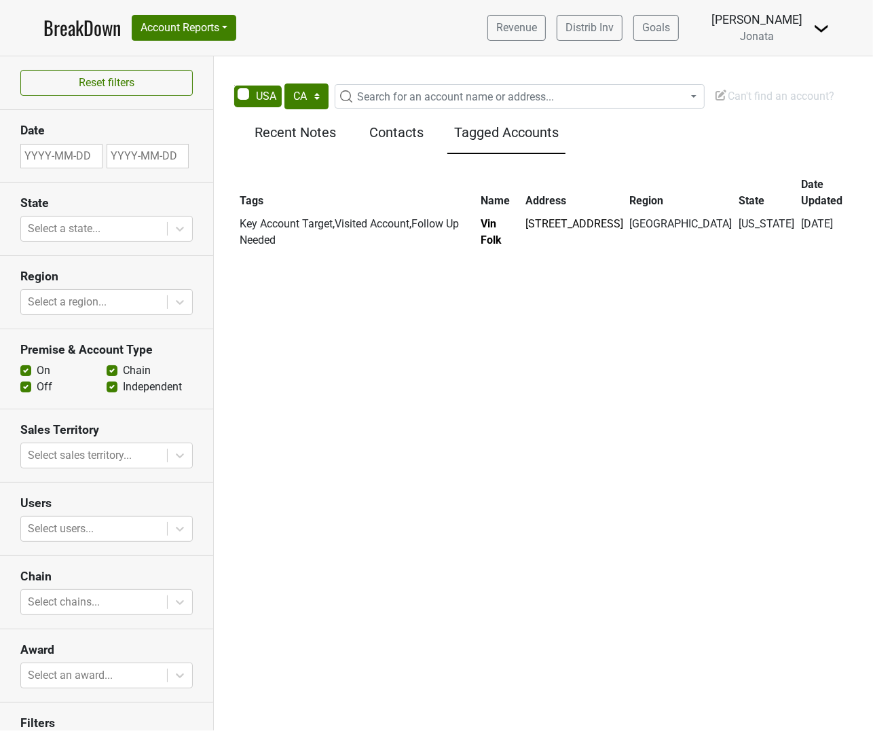
click at [399, 134] on h5 "Contacts" at bounding box center [397, 132] width 88 height 16
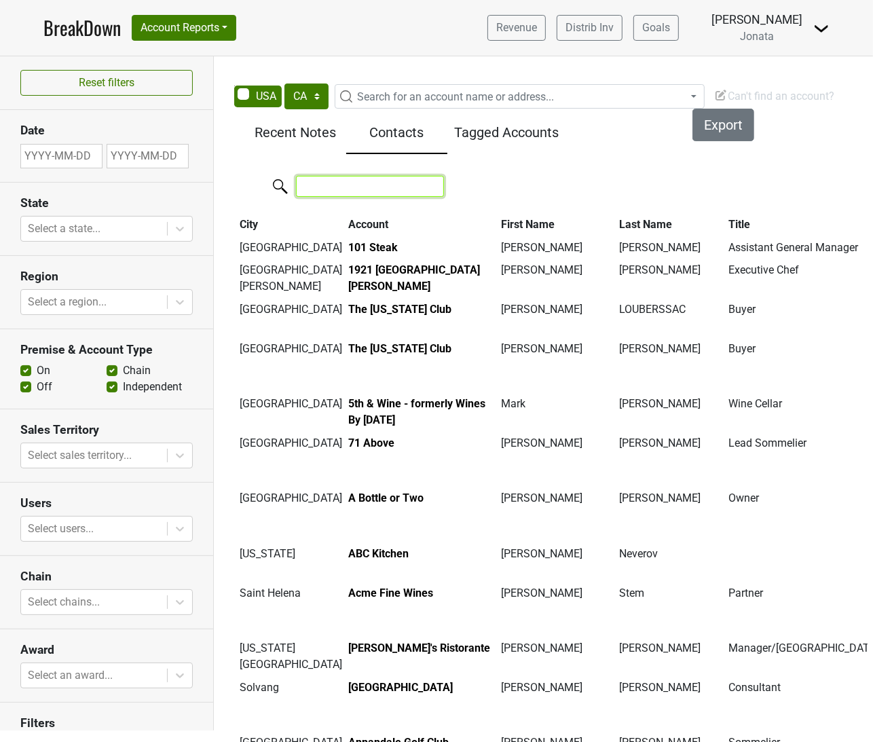
click at [351, 185] on input "search" at bounding box center [370, 186] width 148 height 21
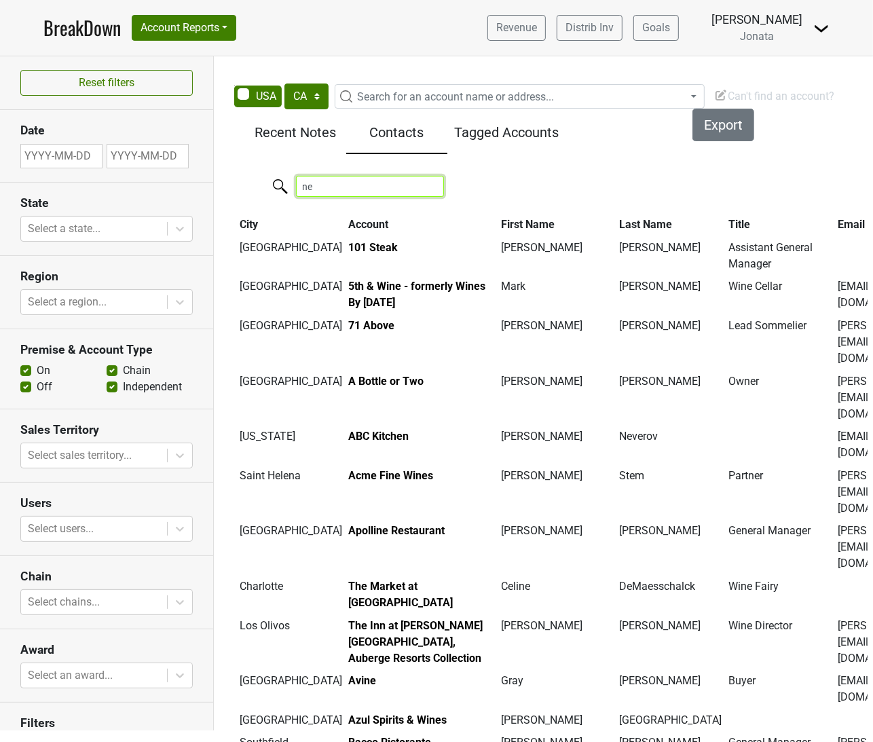
type input "n"
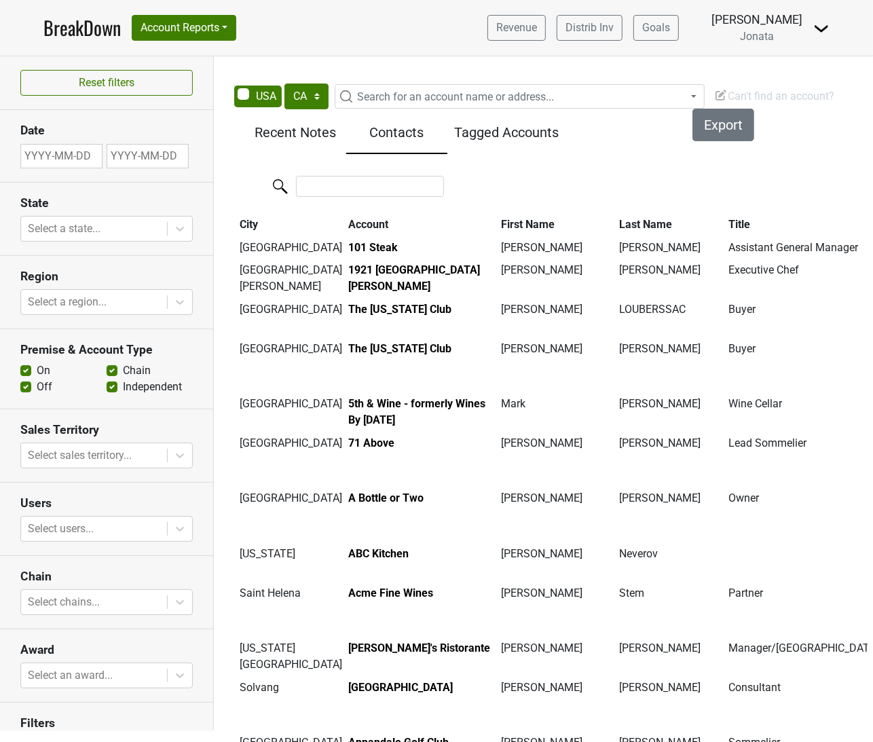
click at [324, 130] on h5 "Recent Notes" at bounding box center [295, 132] width 88 height 16
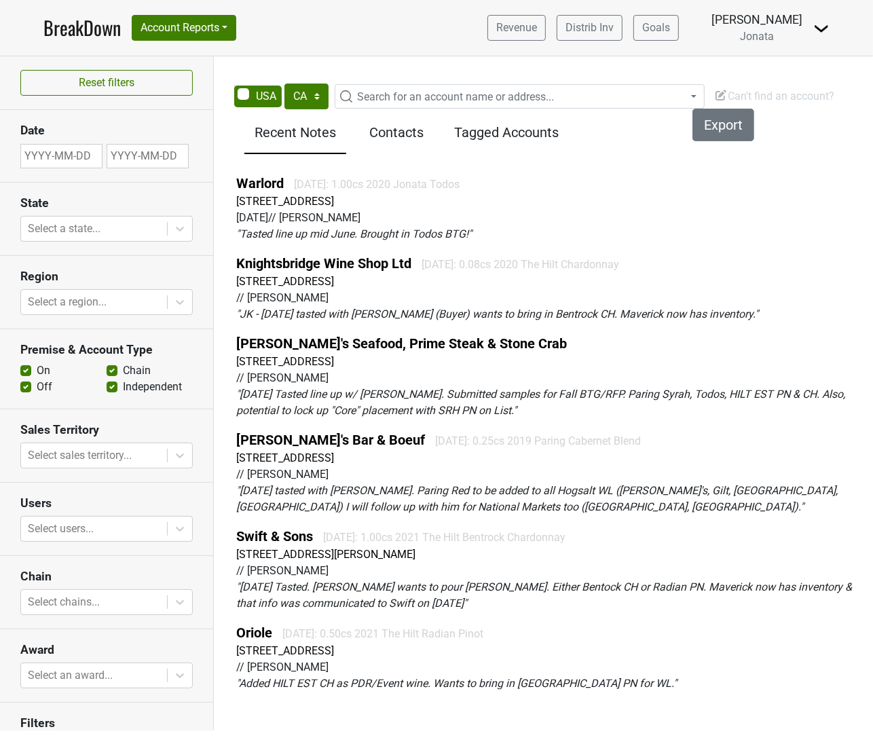
scroll to position [0, 0]
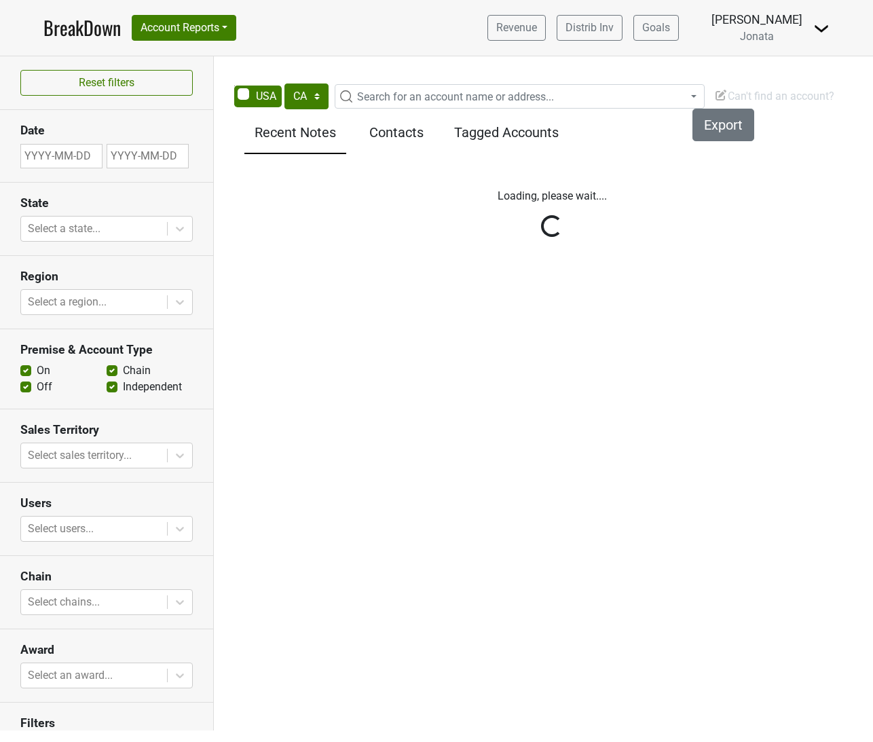
select select "CA"
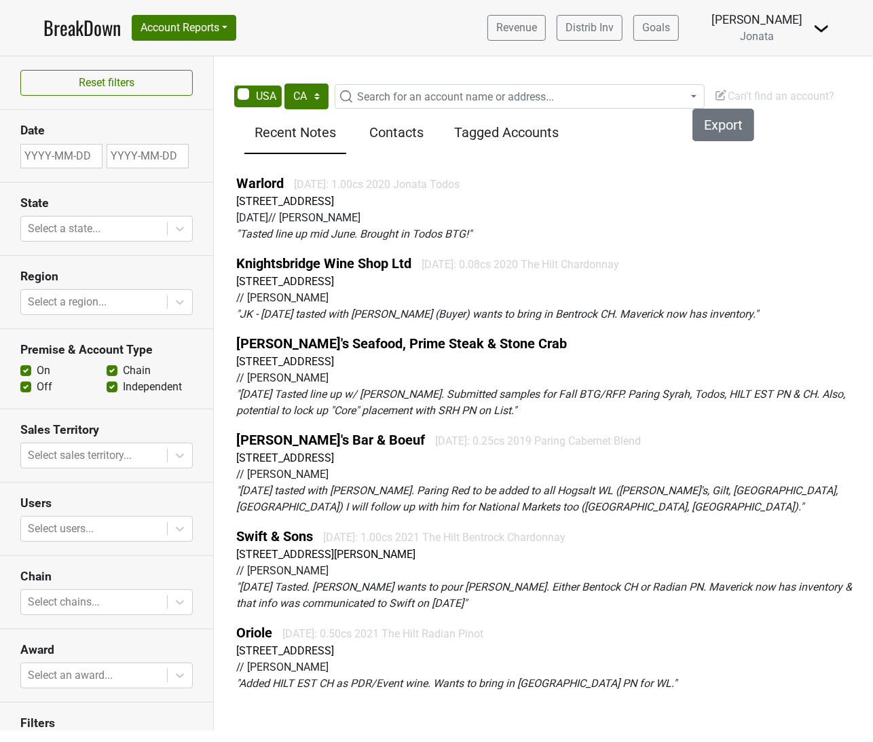
click at [408, 134] on h5 "Contacts" at bounding box center [397, 132] width 88 height 16
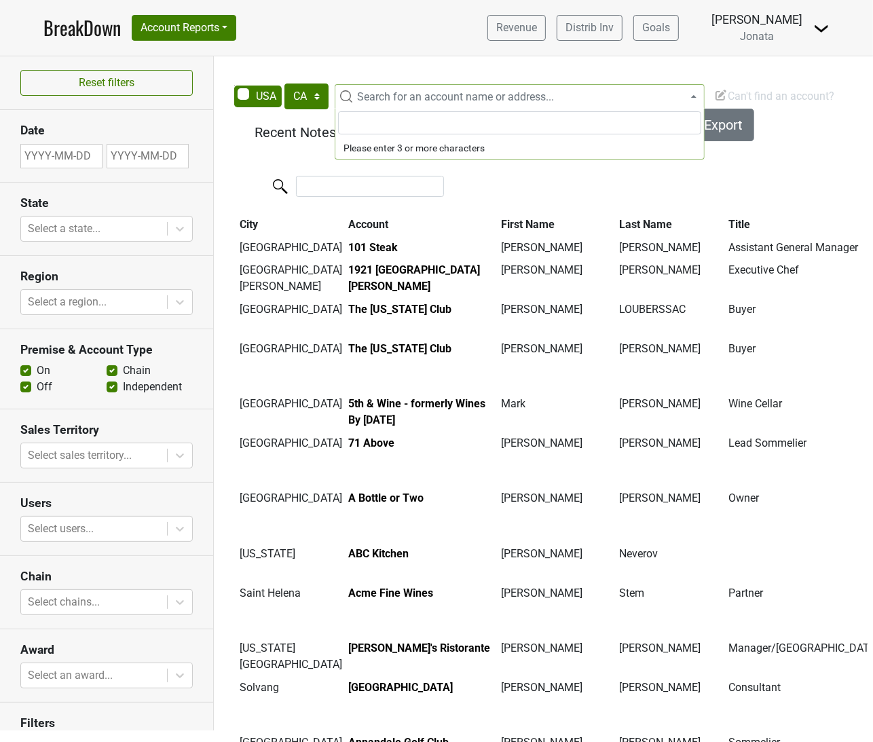
click at [398, 97] on span "Search for an account name or address..." at bounding box center [455, 96] width 197 height 13
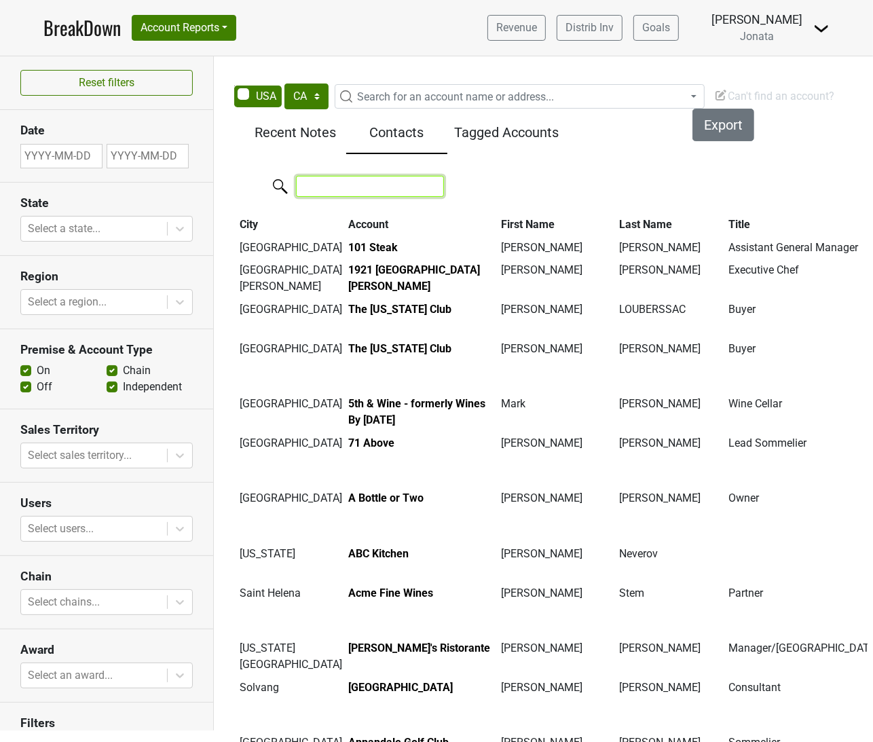
click at [328, 194] on input "search" at bounding box center [370, 186] width 148 height 21
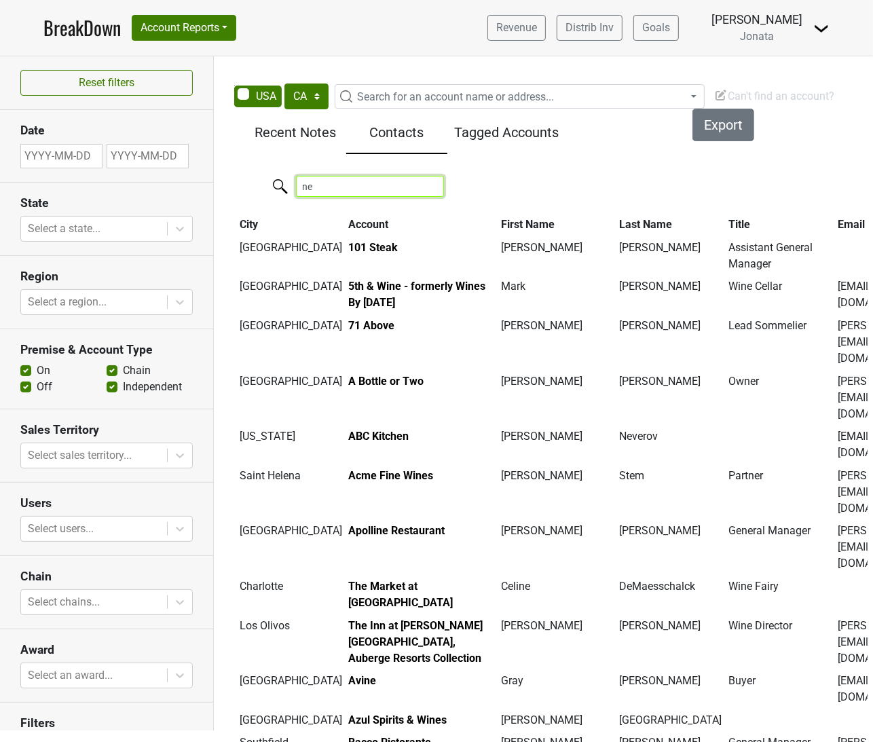
type input "n"
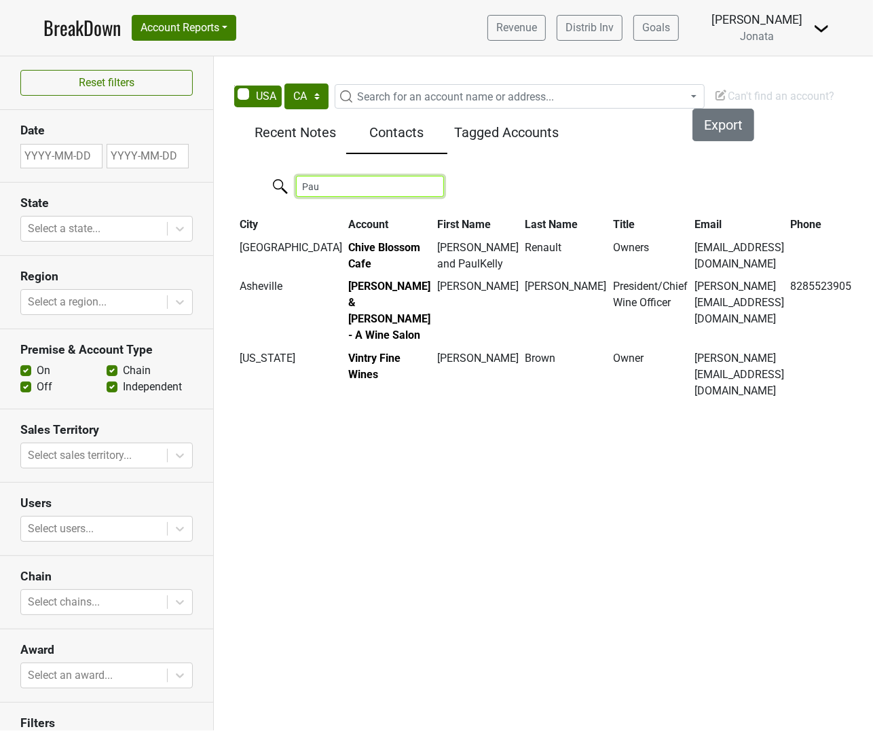
type input "[PERSON_NAME]"
click at [434, 185] on input "[PERSON_NAME]" at bounding box center [370, 186] width 148 height 21
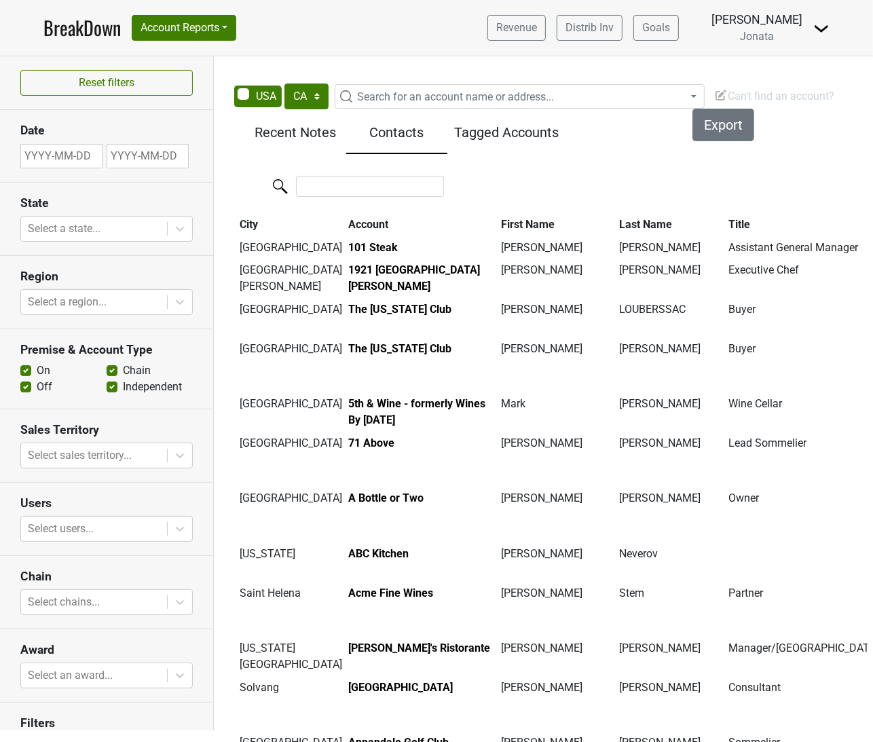
click at [411, 130] on h5 "Contacts" at bounding box center [397, 132] width 88 height 16
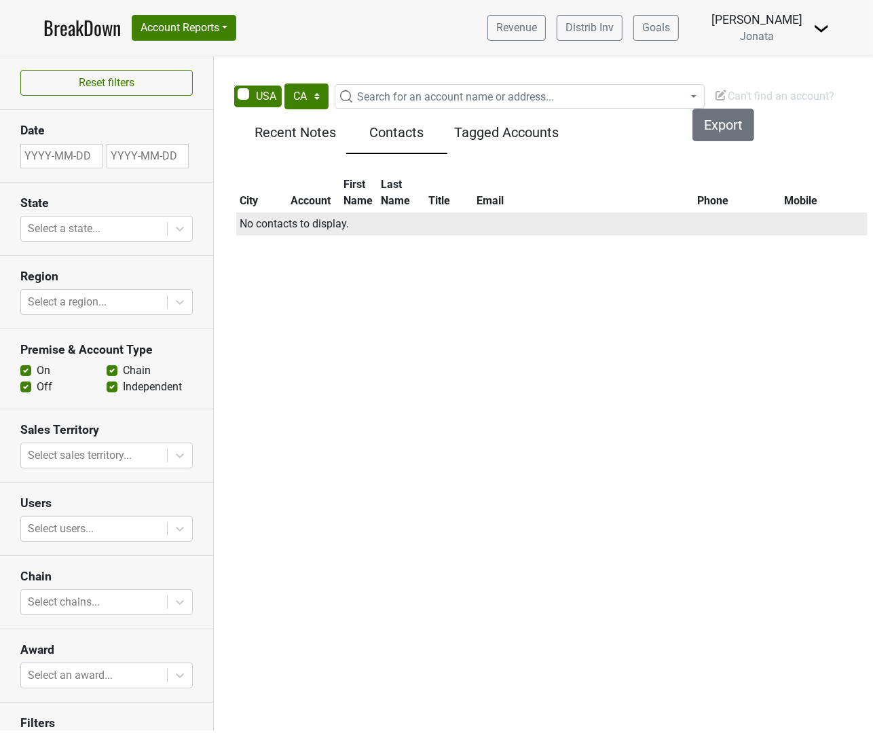
click at [299, 225] on td "No contacts to display." at bounding box center [551, 223] width 631 height 23
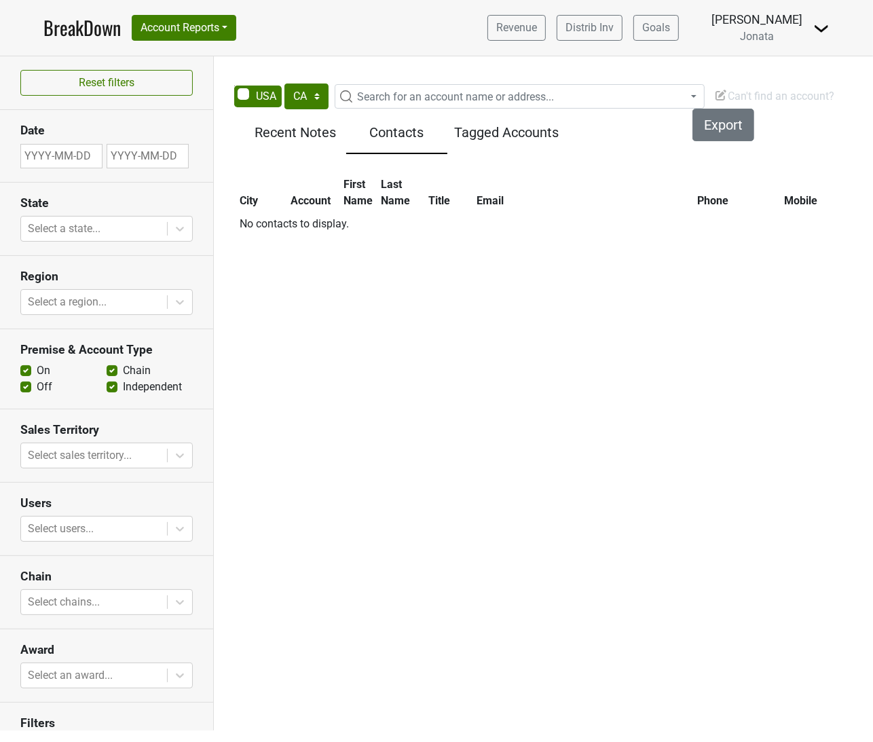
drag, startPoint x: 299, startPoint y: 225, endPoint x: 552, endPoint y: 171, distance: 258.9
click at [552, 171] on div "City Account First Name Last Name Title Email Phone Mobile No contacts to displ…" at bounding box center [552, 204] width 662 height 73
click at [314, 94] on select "AK AL AR AZ CA CO CT DC DE FL GA HI IA ID IL IN KS KY LA MA MD ME MI MN MO MS M…" at bounding box center [306, 96] width 44 height 26
select select "UT"
click at [284, 83] on select "AK AL AR AZ CA CO CT DC DE FL GA HI IA ID IL IN KS KY LA MA MD ME MI MN MO MS M…" at bounding box center [306, 96] width 44 height 26
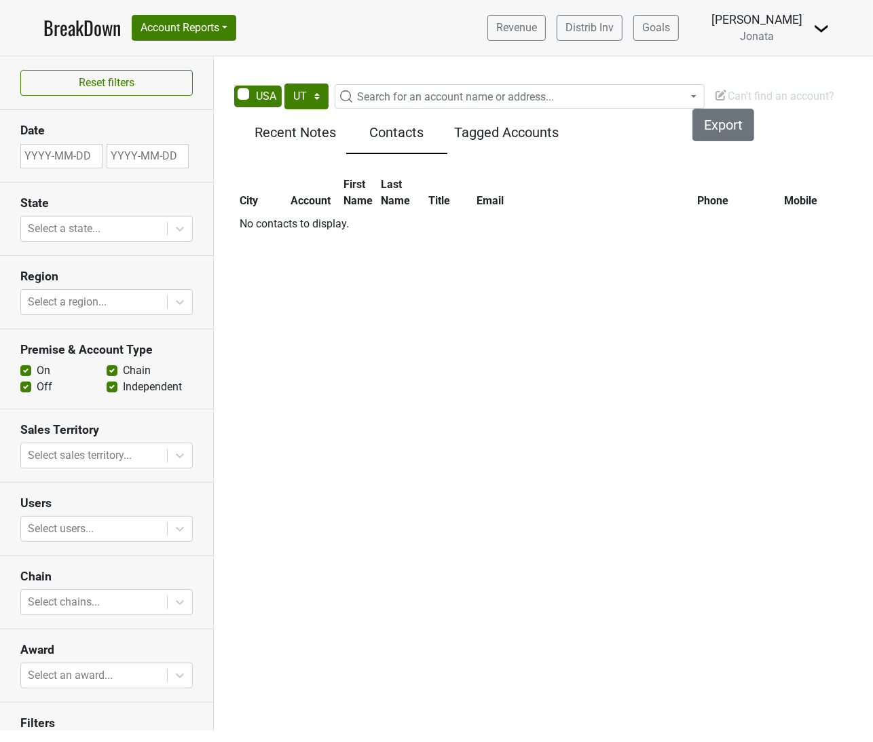
click at [272, 134] on h5 "Recent Notes" at bounding box center [295, 132] width 88 height 16
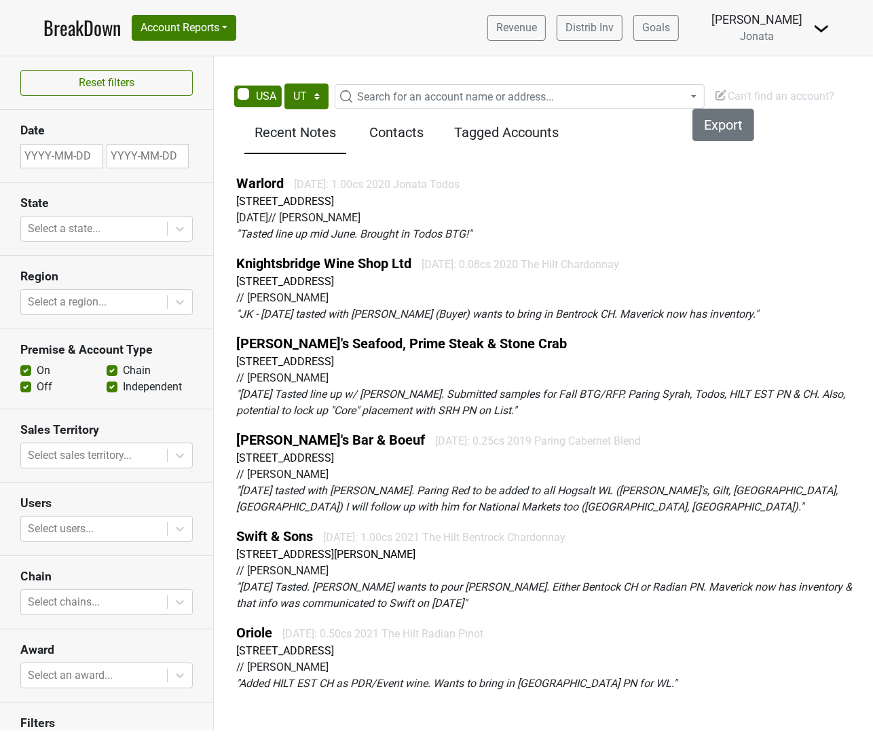
click at [375, 137] on h5 "Contacts" at bounding box center [397, 132] width 88 height 16
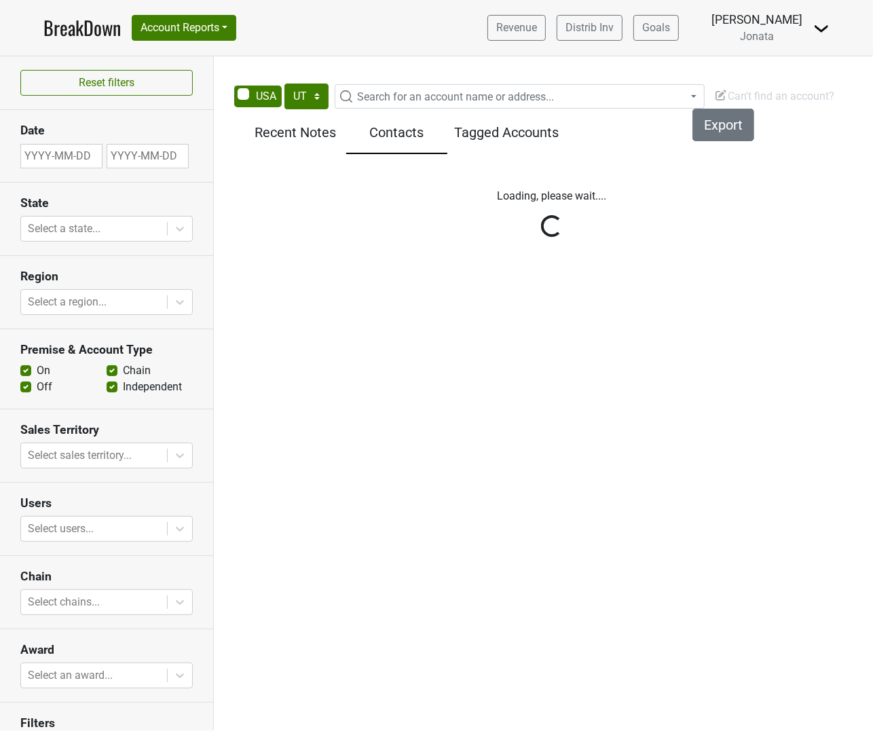
click at [559, 126] on div "Filters Export Recent Notes Contacts Tagged Accounts Loading, please wait...." at bounding box center [552, 176] width 642 height 130
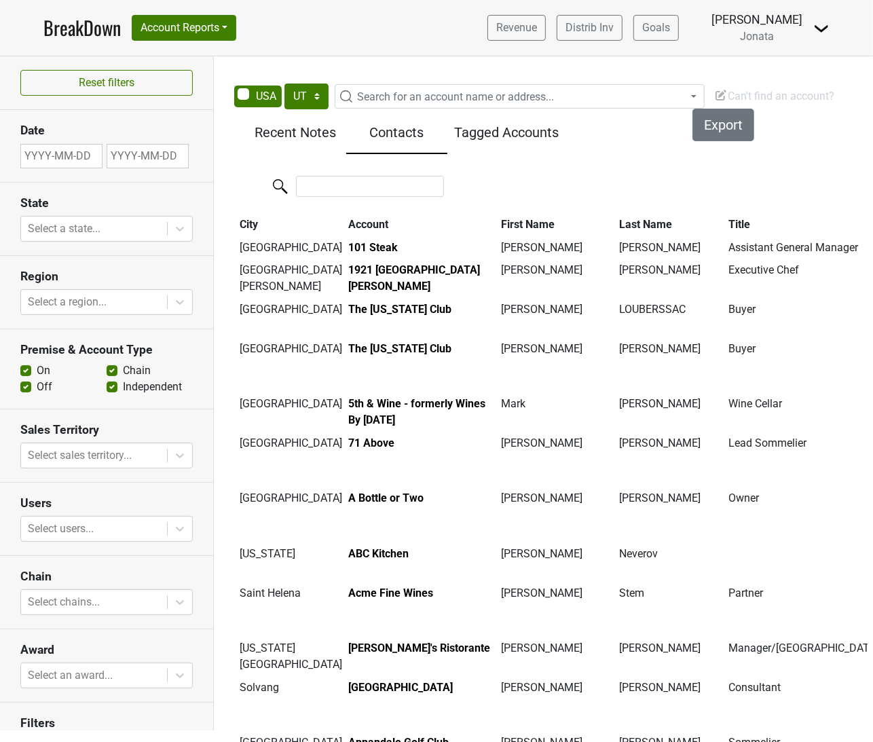
click at [493, 139] on h5 "Tagged Accounts" at bounding box center [506, 132] width 105 height 16
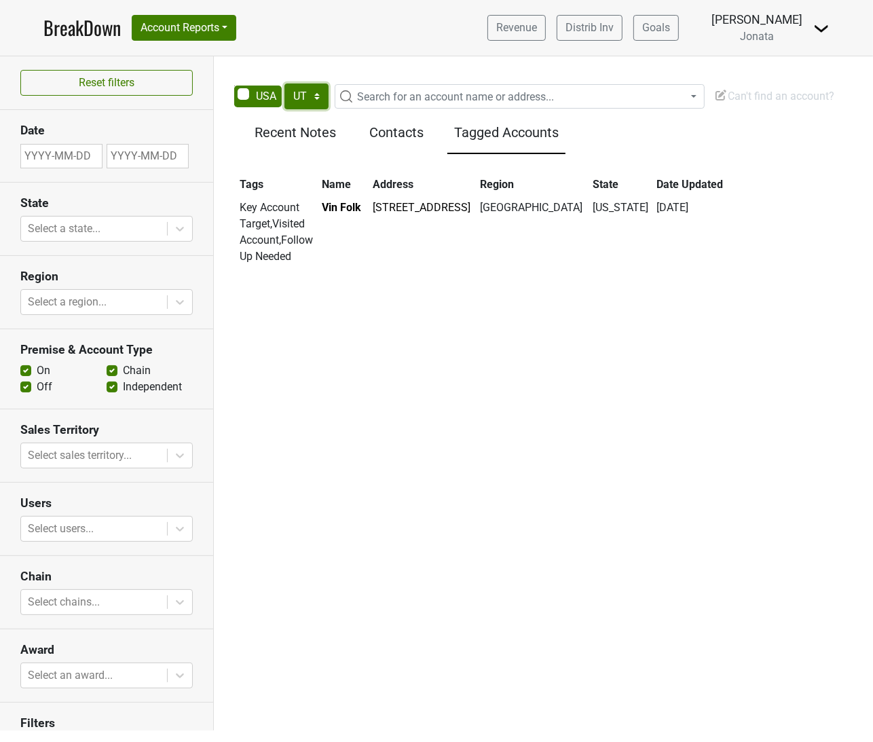
click at [316, 100] on select "AK AL AR AZ CA CO CT DC DE FL GA HI IA ID IL IN KS KY LA MA MD ME MI MN MO MS M…" at bounding box center [306, 96] width 44 height 26
drag, startPoint x: 249, startPoint y: 93, endPoint x: 255, endPoint y: 97, distance: 7.3
click at [249, 93] on span at bounding box center [258, 97] width 48 height 22
click at [235, 86] on input "checkbox" at bounding box center [234, 86] width 1 height 1
checkbox input "true"
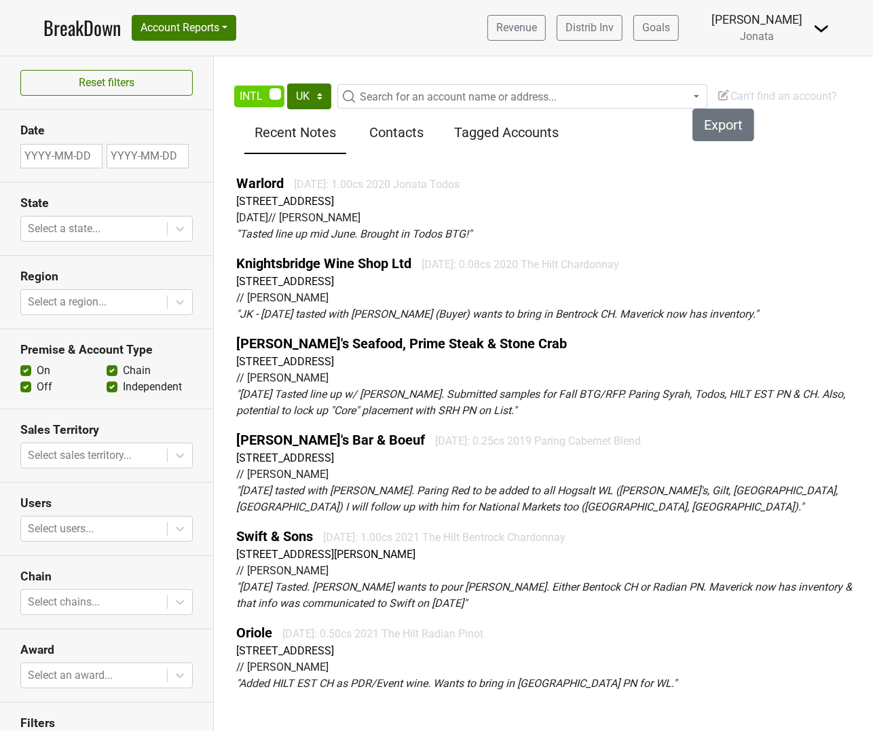
click at [274, 96] on span at bounding box center [259, 97] width 50 height 22
click at [235, 86] on input "checkbox" at bounding box center [234, 86] width 1 height 1
checkbox input "false"
click at [319, 97] on select "AK AL AR AZ CA CO CT DC DE FL [GEOGRAPHIC_DATA] HI IA ID IL IN KS [GEOGRAPHIC_D…" at bounding box center [306, 96] width 44 height 26
select select "UT"
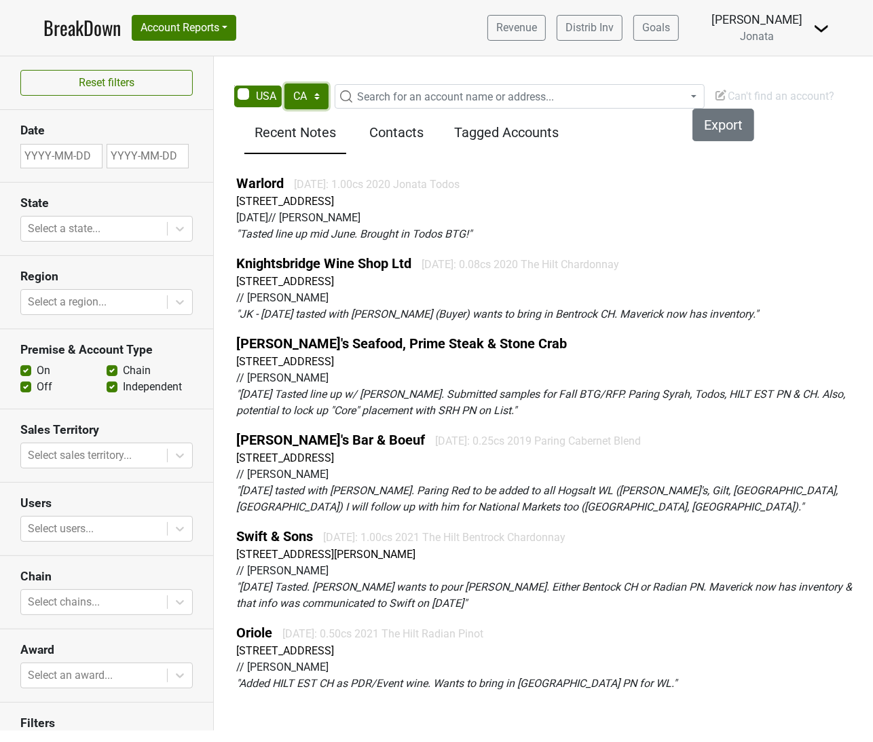
click at [284, 83] on select "AK AL AR AZ CA CO CT DC DE FL [GEOGRAPHIC_DATA] HI IA ID IL IN KS [GEOGRAPHIC_D…" at bounding box center [306, 96] width 44 height 26
click at [551, 96] on span "Search for an account name or address..." at bounding box center [455, 96] width 197 height 13
type input "p"
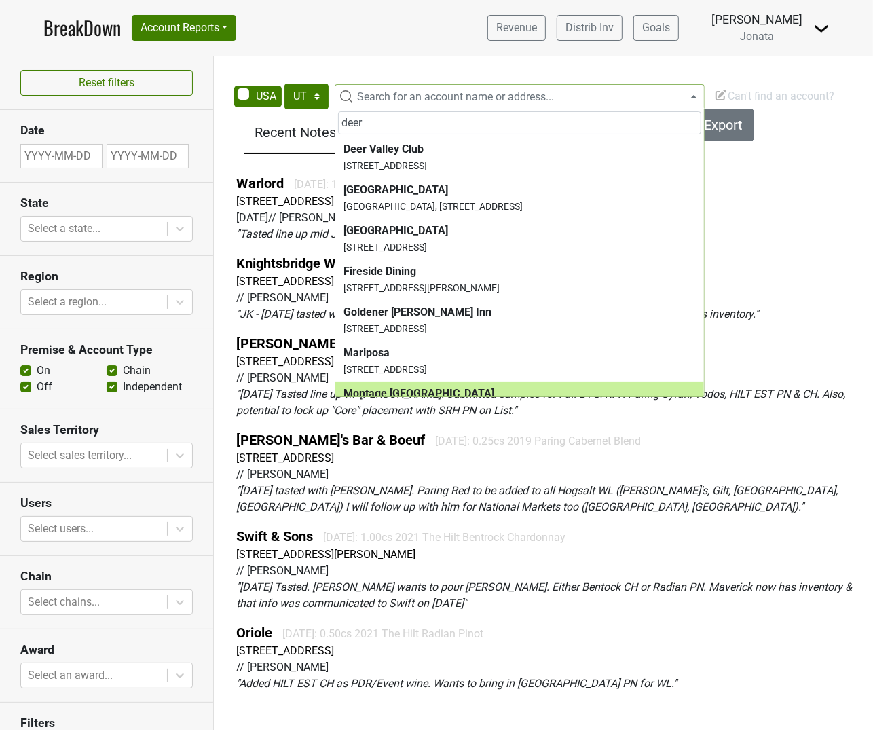
type input "deer"
select select "123526565"
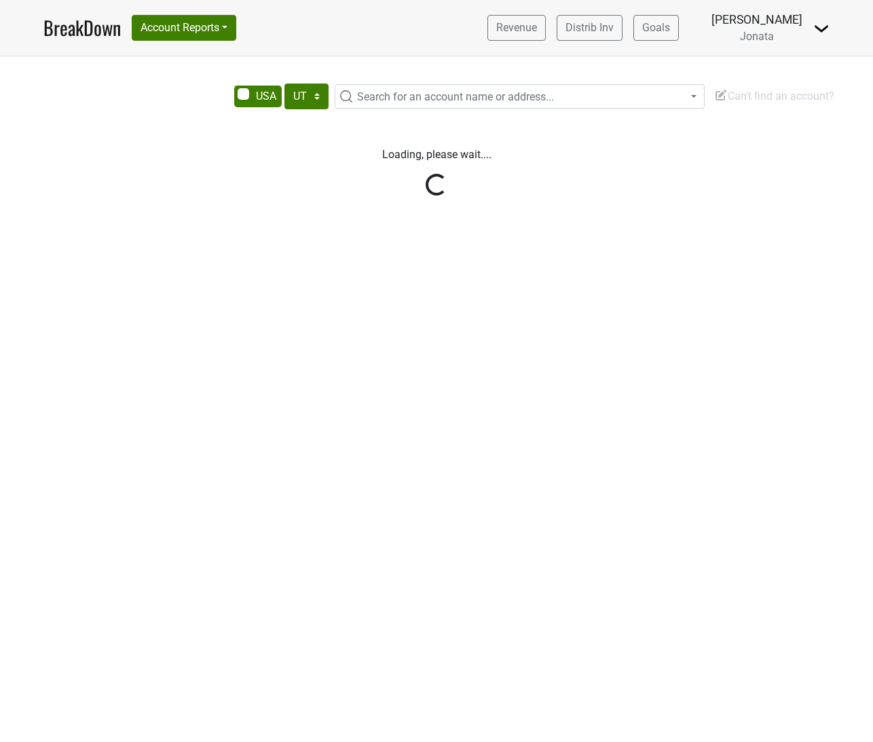
select select "UT"
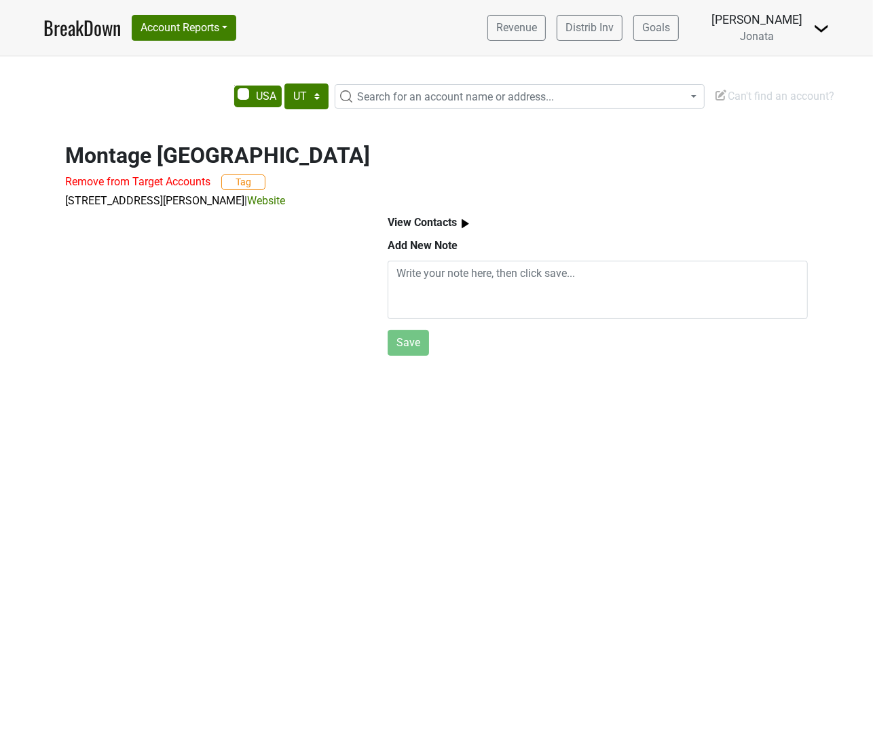
click at [416, 229] on b "View Contacts" at bounding box center [422, 222] width 69 height 13
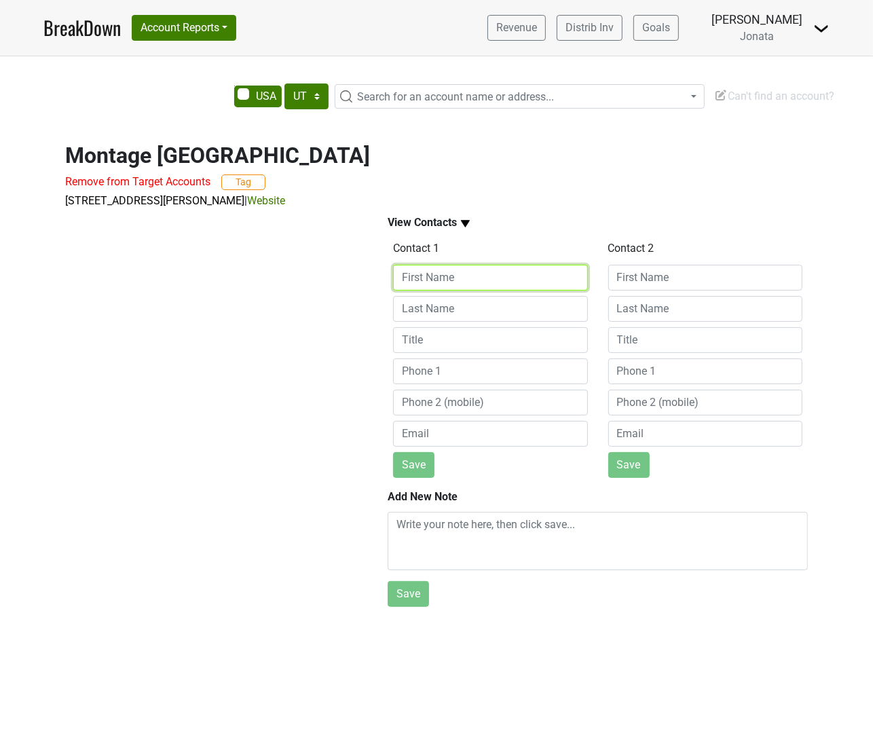
click at [468, 280] on input at bounding box center [490, 278] width 195 height 26
type input "P"
type input "[PERSON_NAME]"
type input "Ness"
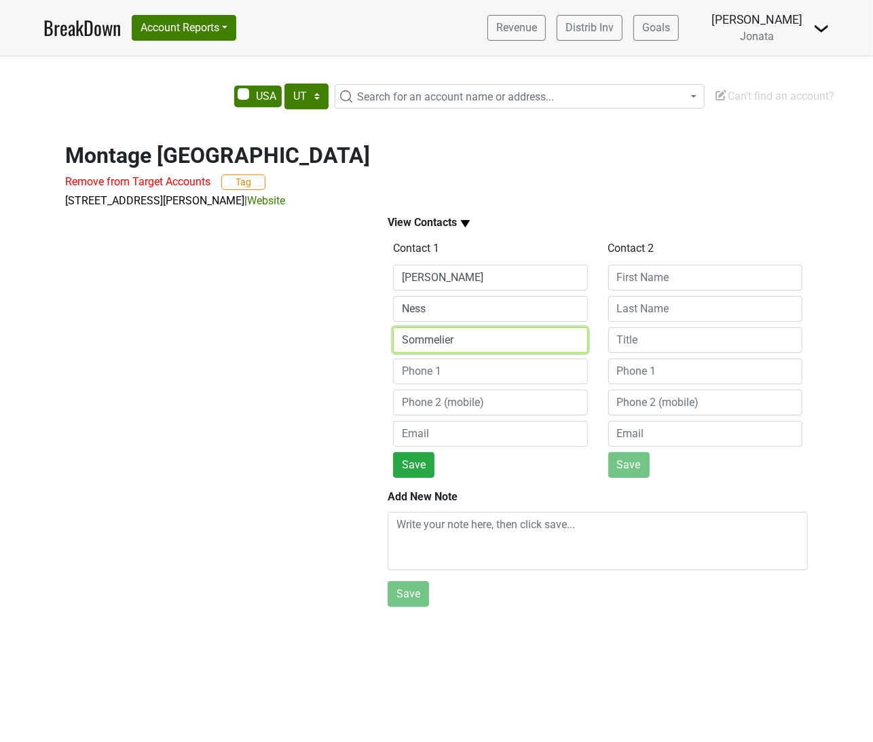
type input "Sommelier"
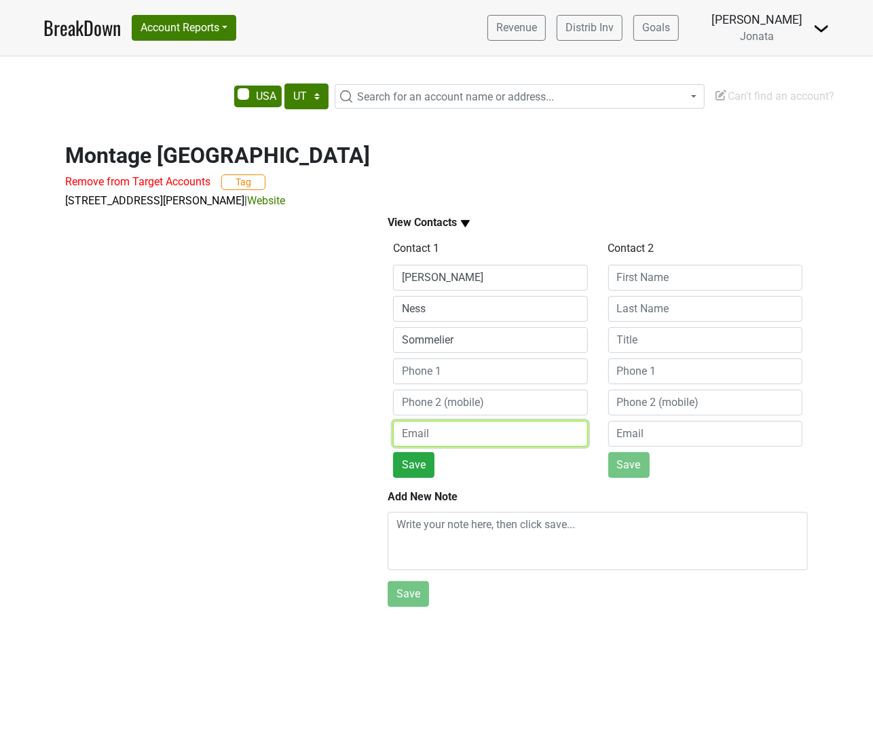
scroll to position [12, 0]
drag, startPoint x: 353, startPoint y: 401, endPoint x: 363, endPoint y: 401, distance: 10.2
click at [353, 401] on div at bounding box center [211, 410] width 322 height 403
click at [503, 423] on input "email" at bounding box center [490, 434] width 195 height 26
paste input "[PERSON_NAME][EMAIL_ADDRESS][PERSON_NAME][DOMAIN_NAME]"
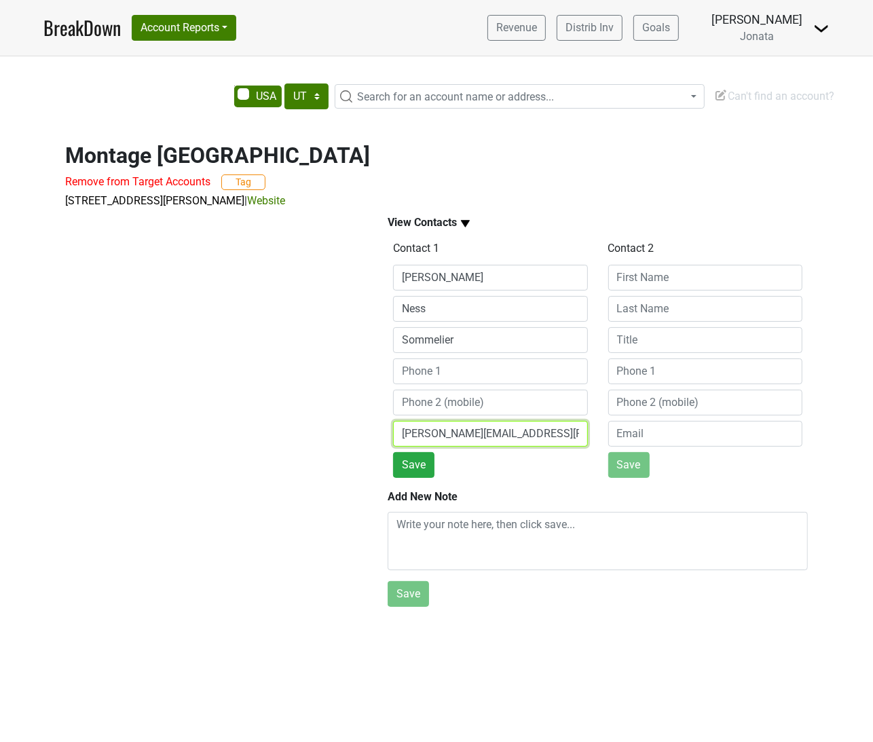
type input "[PERSON_NAME][EMAIL_ADDRESS][PERSON_NAME][DOMAIN_NAME]"
click at [331, 422] on div at bounding box center [211, 410] width 322 height 403
click at [411, 455] on button "Save" at bounding box center [413, 465] width 41 height 26
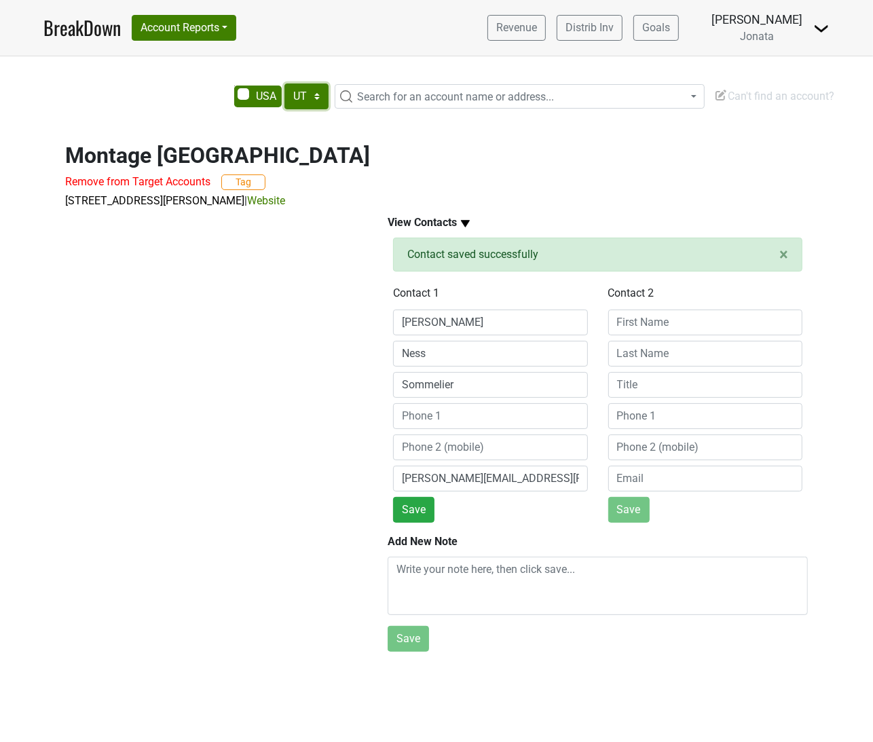
click at [317, 83] on select "AK AL AR AZ CA CO CT DC DE FL [GEOGRAPHIC_DATA] HI IA ID IL IN KS [GEOGRAPHIC_D…" at bounding box center [306, 96] width 44 height 26
click at [313, 83] on select "AK AL AR AZ CA CO CT DC DE FL [GEOGRAPHIC_DATA] HI IA ID IL IN KS [GEOGRAPHIC_D…" at bounding box center [306, 96] width 44 height 26
click at [218, 17] on button "Account Reports" at bounding box center [184, 28] width 105 height 26
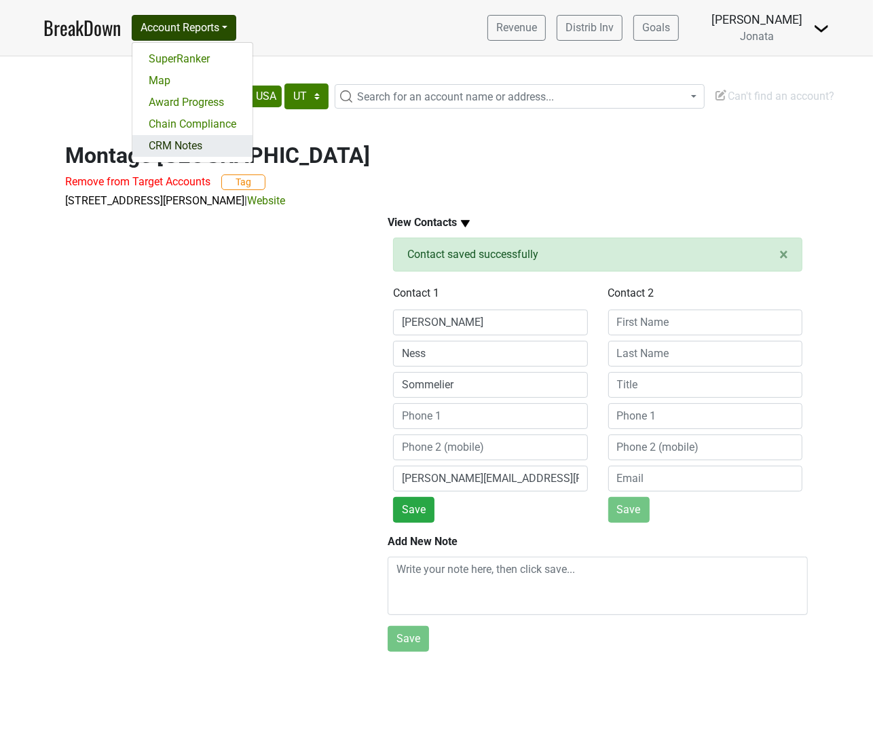
click at [197, 135] on link "CRM Notes" at bounding box center [192, 146] width 120 height 22
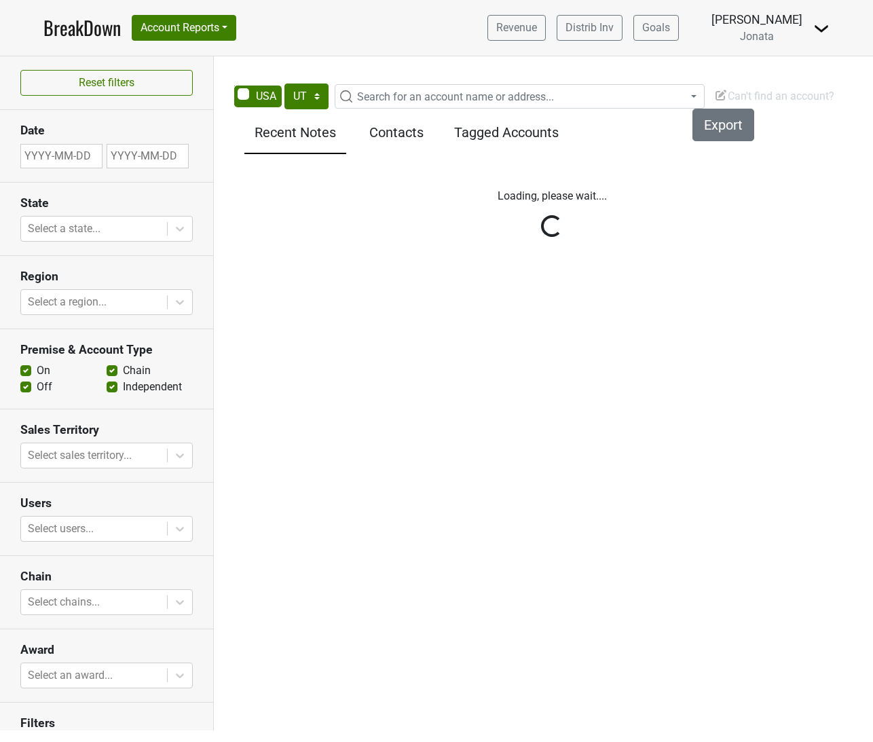
select select "UT"
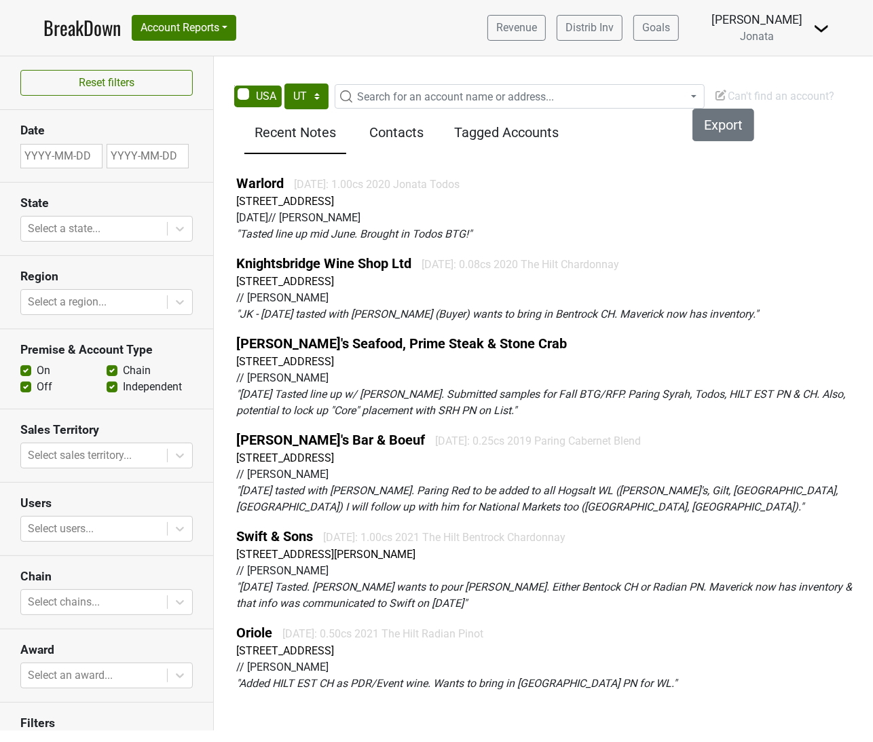
click at [403, 94] on span "Search for an account name or address..." at bounding box center [455, 96] width 197 height 13
click at [324, 58] on div "Reset filters Date State Select a state... Region Select a region... Premise & …" at bounding box center [436, 393] width 873 height 674
click at [380, 137] on h5 "Contacts" at bounding box center [397, 132] width 88 height 16
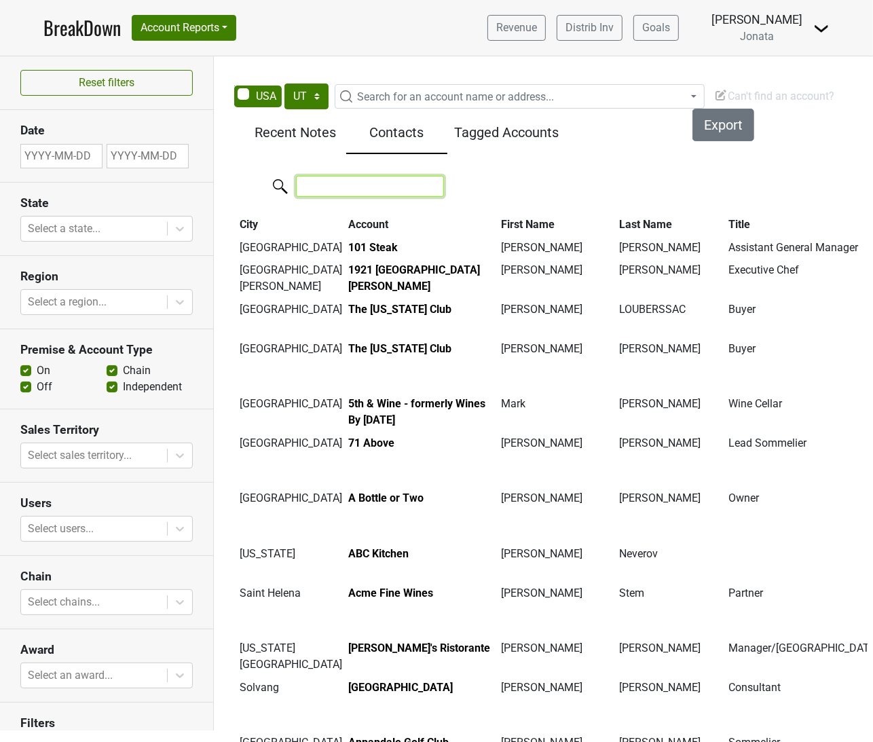
click at [350, 187] on input "search" at bounding box center [370, 186] width 148 height 21
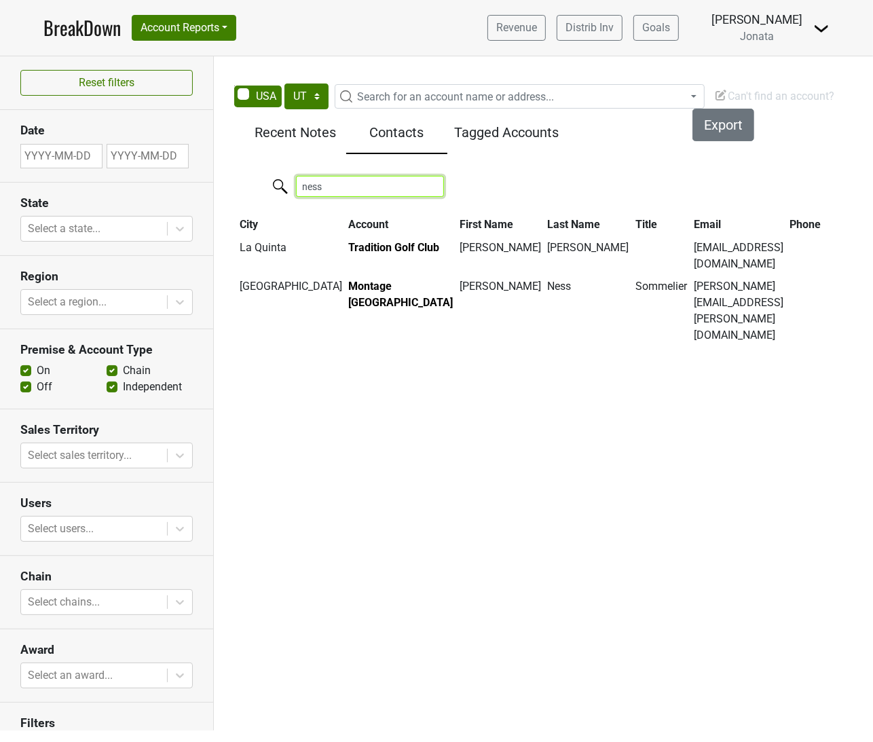
type input "ness"
click at [294, 133] on h5 "Recent Notes" at bounding box center [295, 132] width 88 height 16
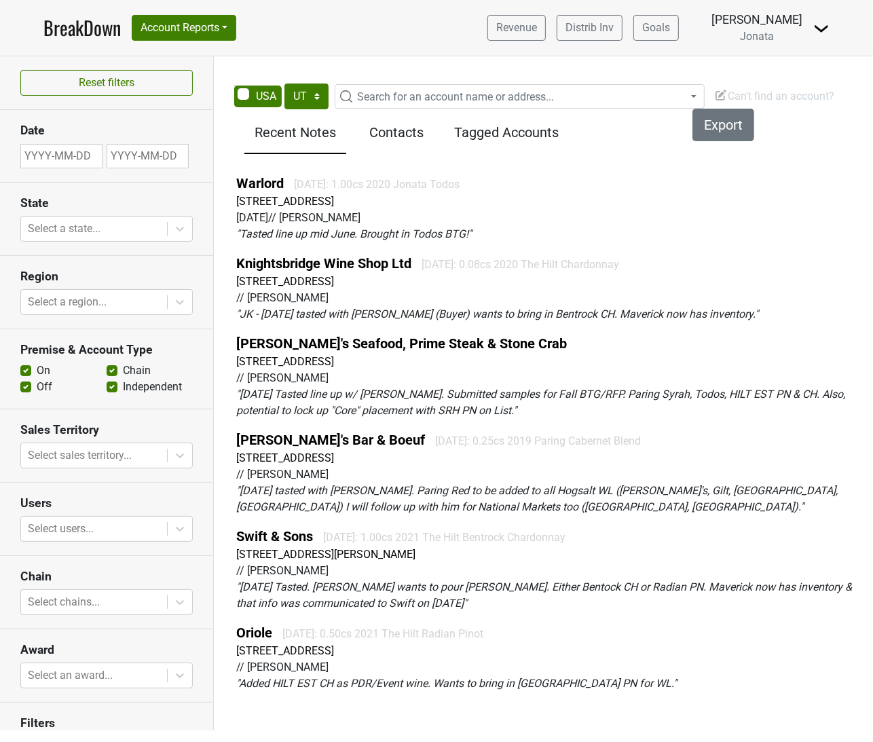
click at [385, 127] on h5 "Contacts" at bounding box center [397, 132] width 88 height 16
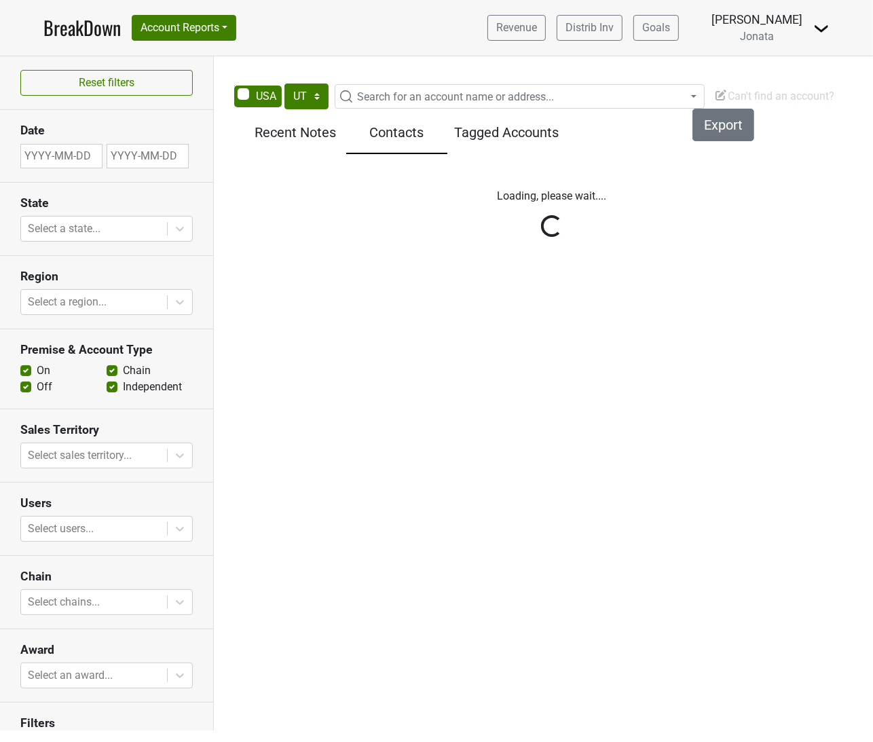
click at [494, 130] on h5 "Tagged Accounts" at bounding box center [506, 132] width 105 height 16
